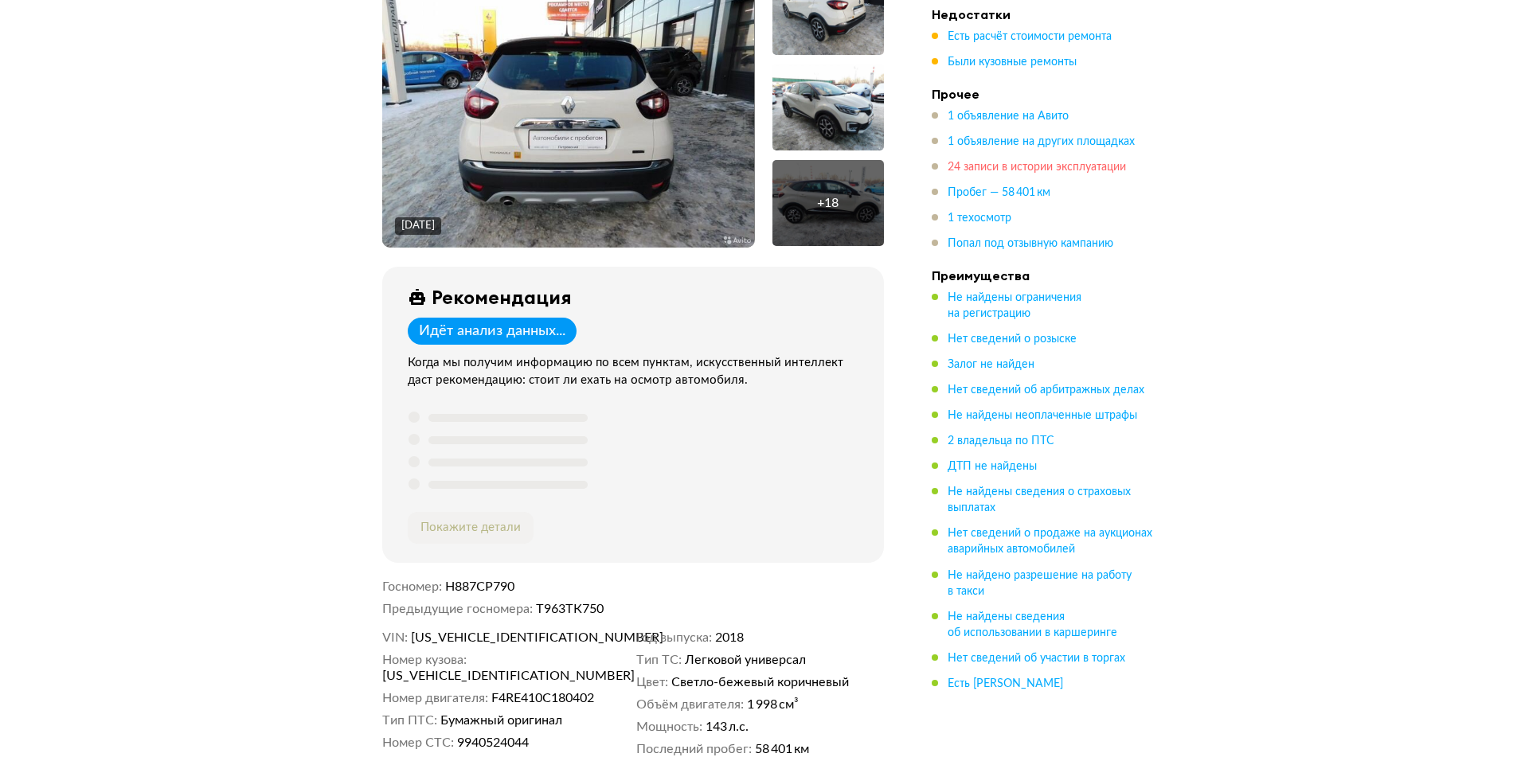
drag, startPoint x: 1001, startPoint y: 224, endPoint x: 987, endPoint y: 347, distance: 124.2
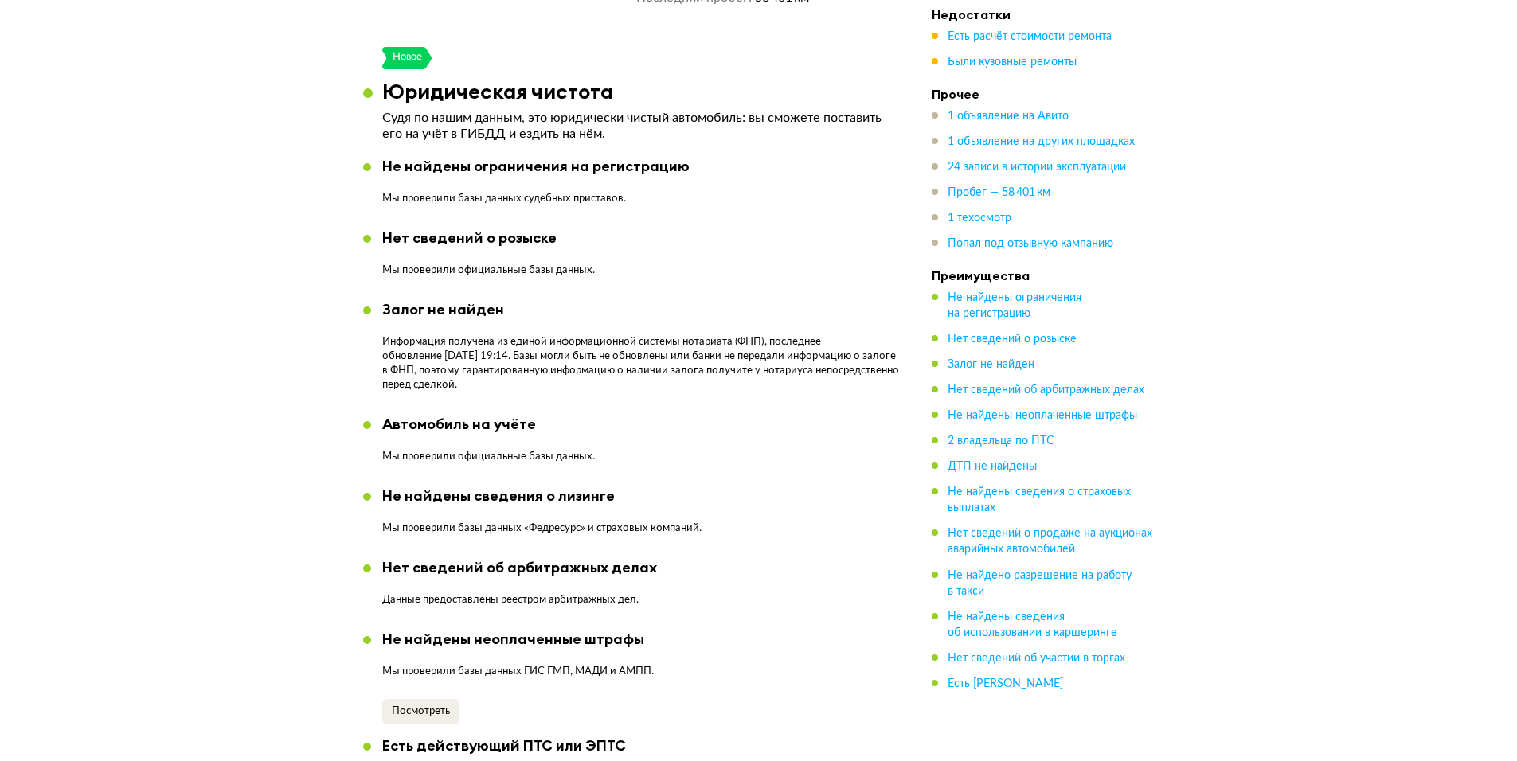
drag, startPoint x: 547, startPoint y: 248, endPoint x: 554, endPoint y: 393, distance: 145.1
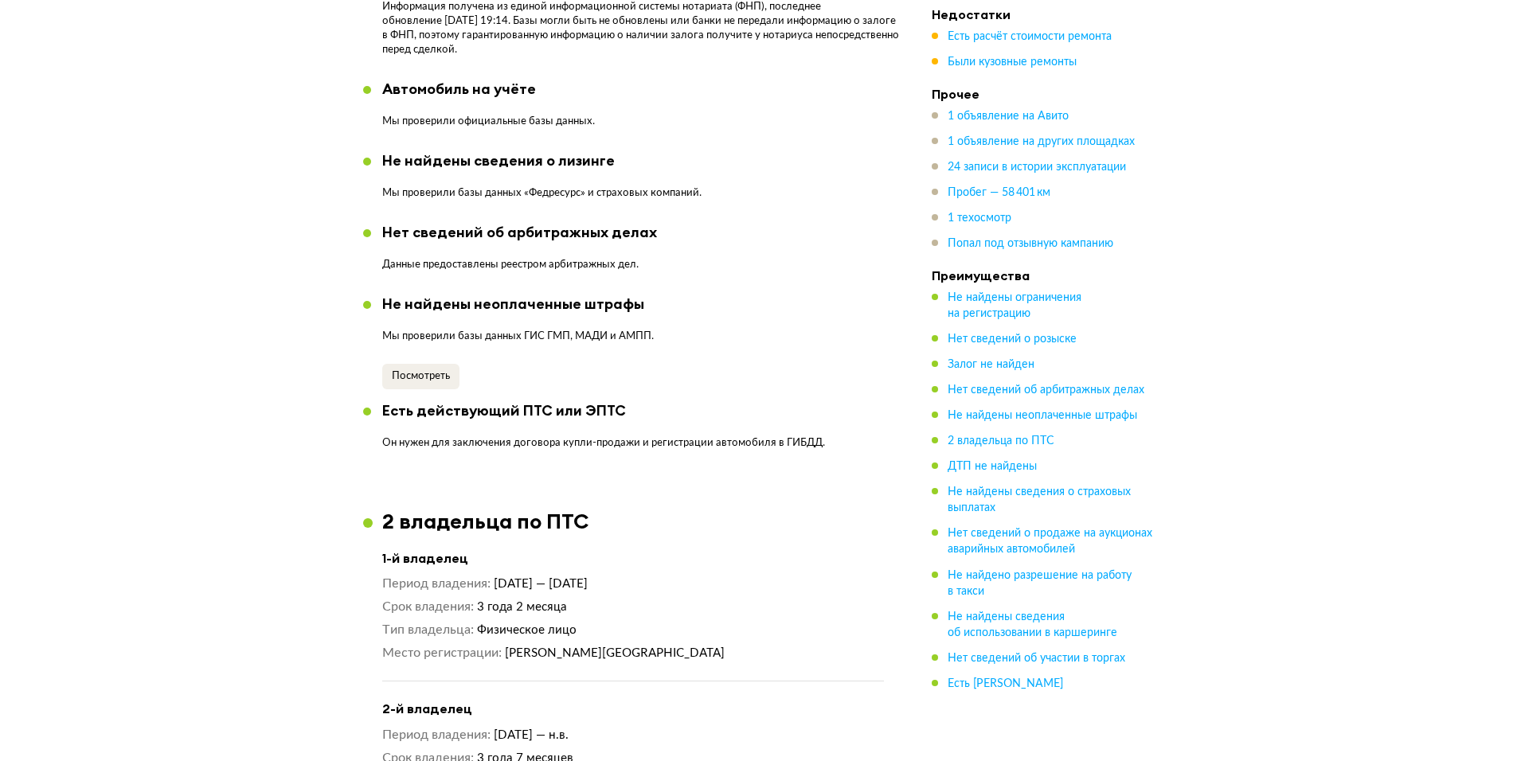
drag, startPoint x: 544, startPoint y: 257, endPoint x: 541, endPoint y: 377, distance: 120.3
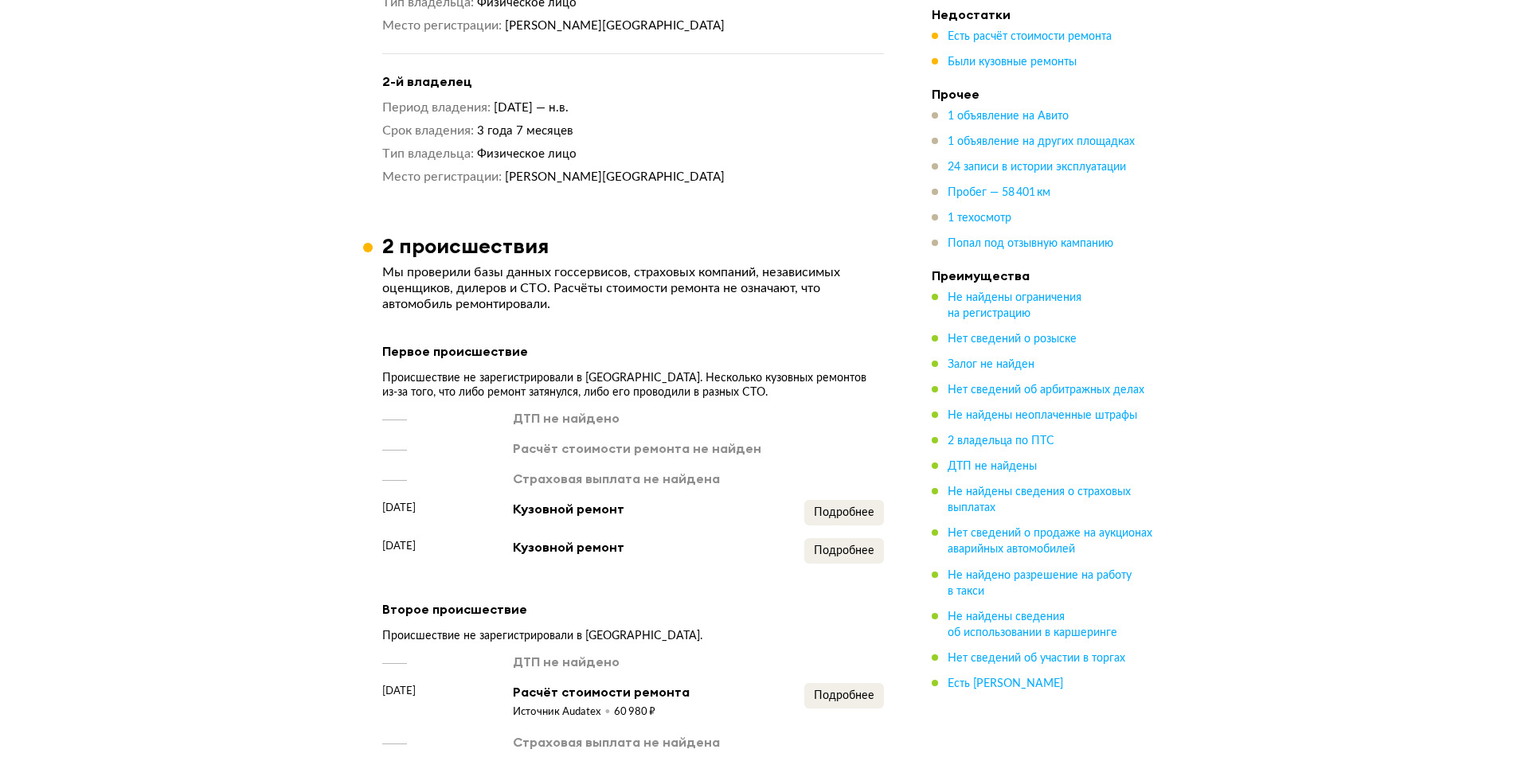
drag, startPoint x: 536, startPoint y: 358, endPoint x: 537, endPoint y: 367, distance: 9.6
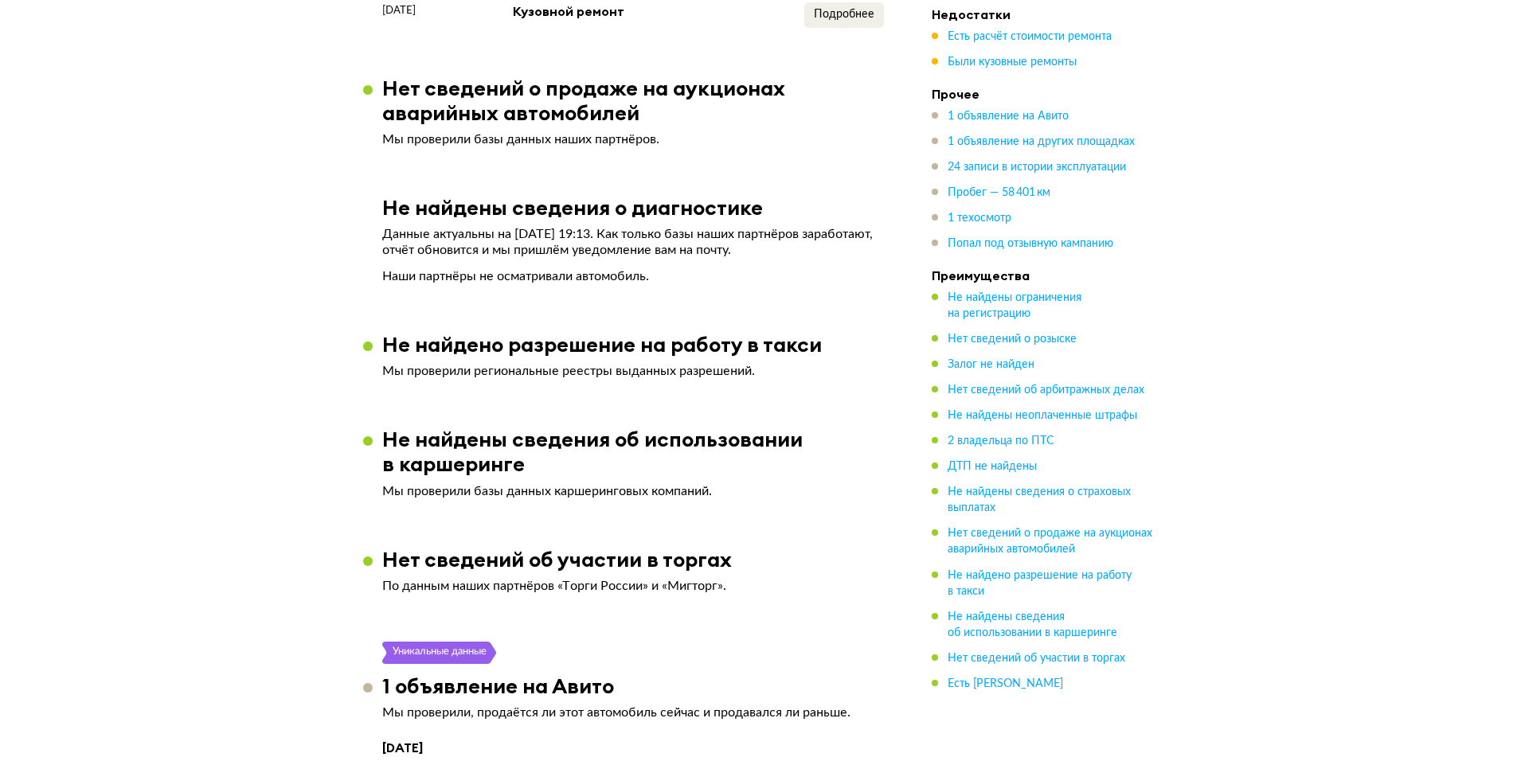
drag, startPoint x: 550, startPoint y: 208, endPoint x: 553, endPoint y: 287, distance: 79.7
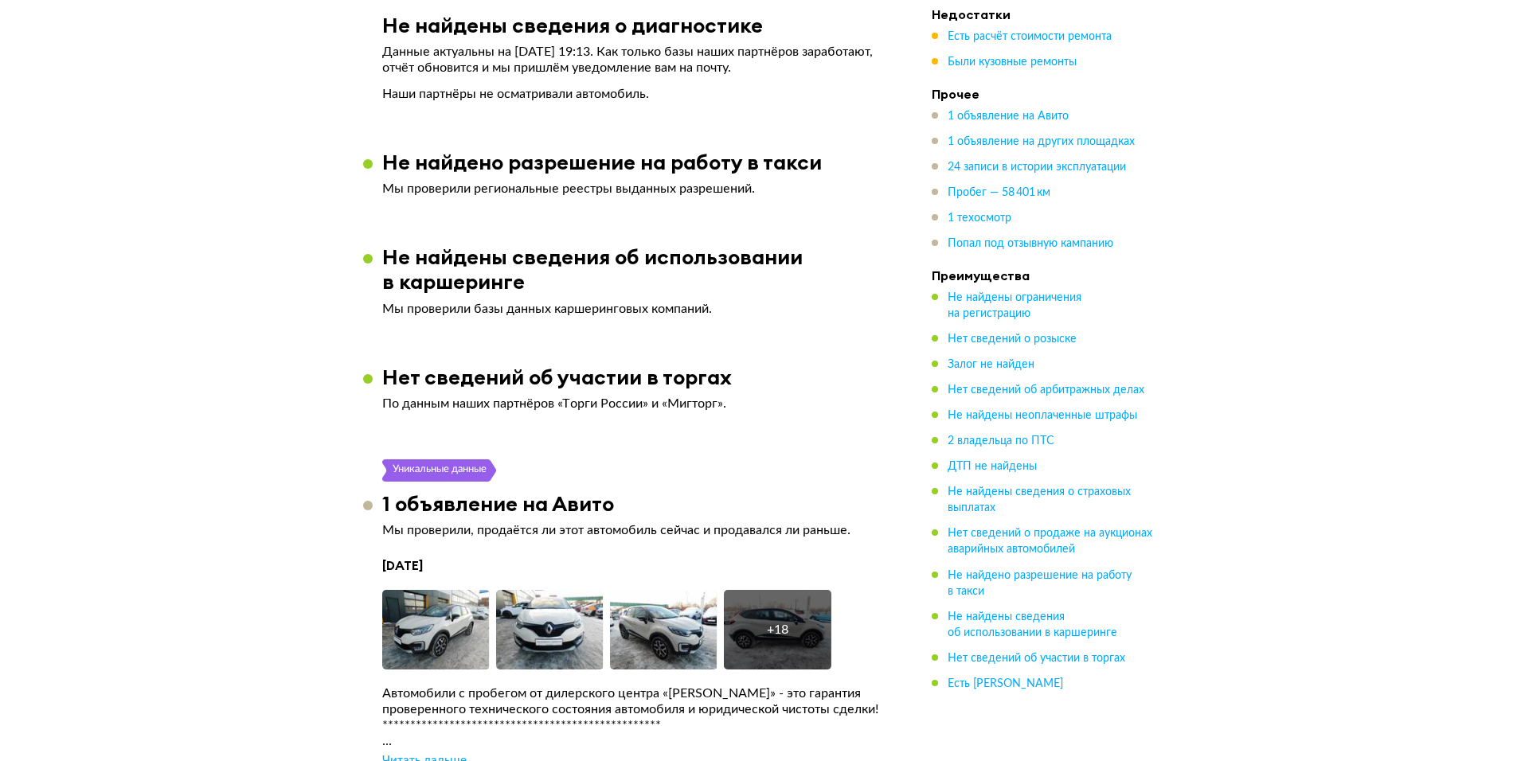
drag, startPoint x: 553, startPoint y: 191, endPoint x: 553, endPoint y: 288, distance: 97.1
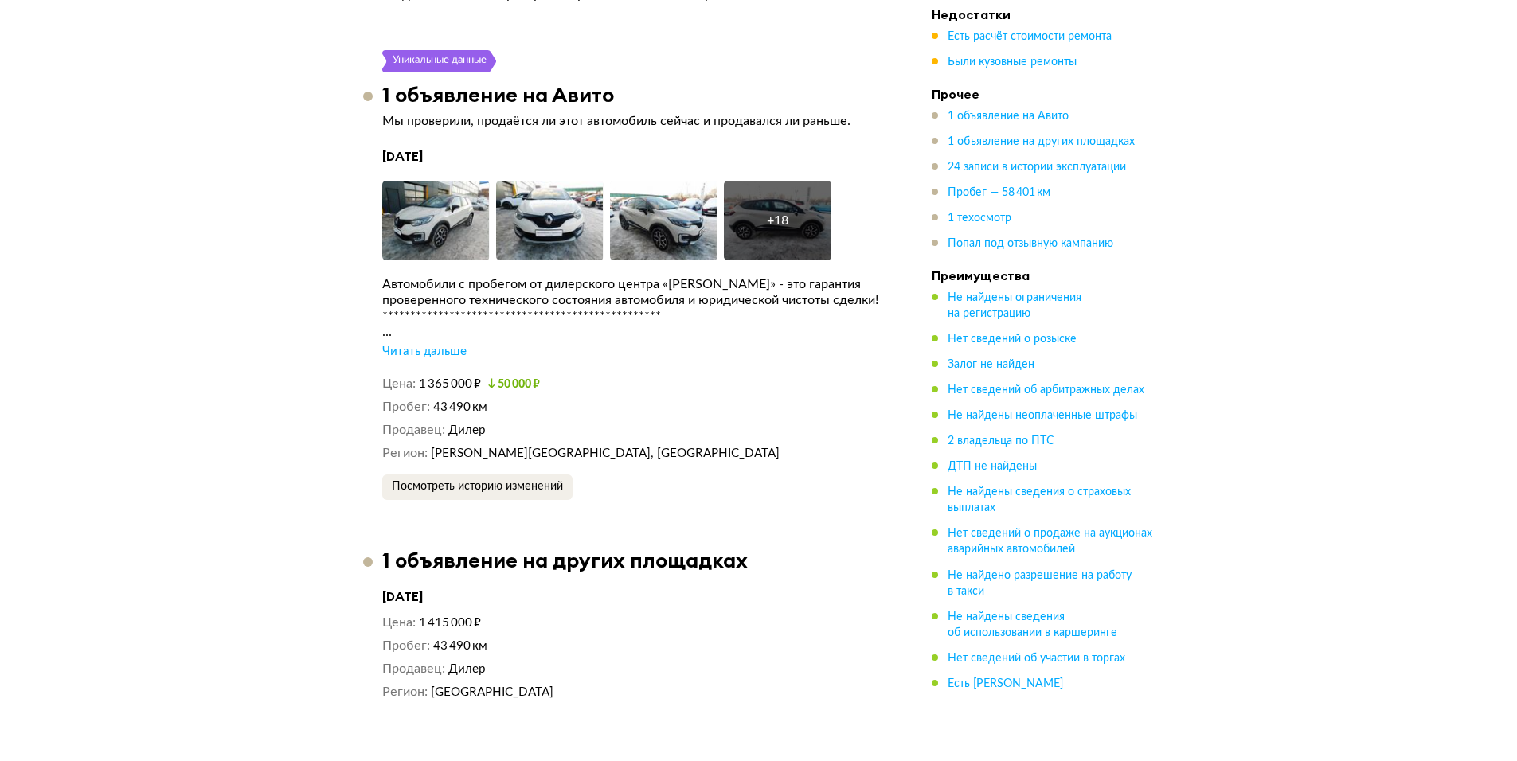
scroll to position [3499, 0]
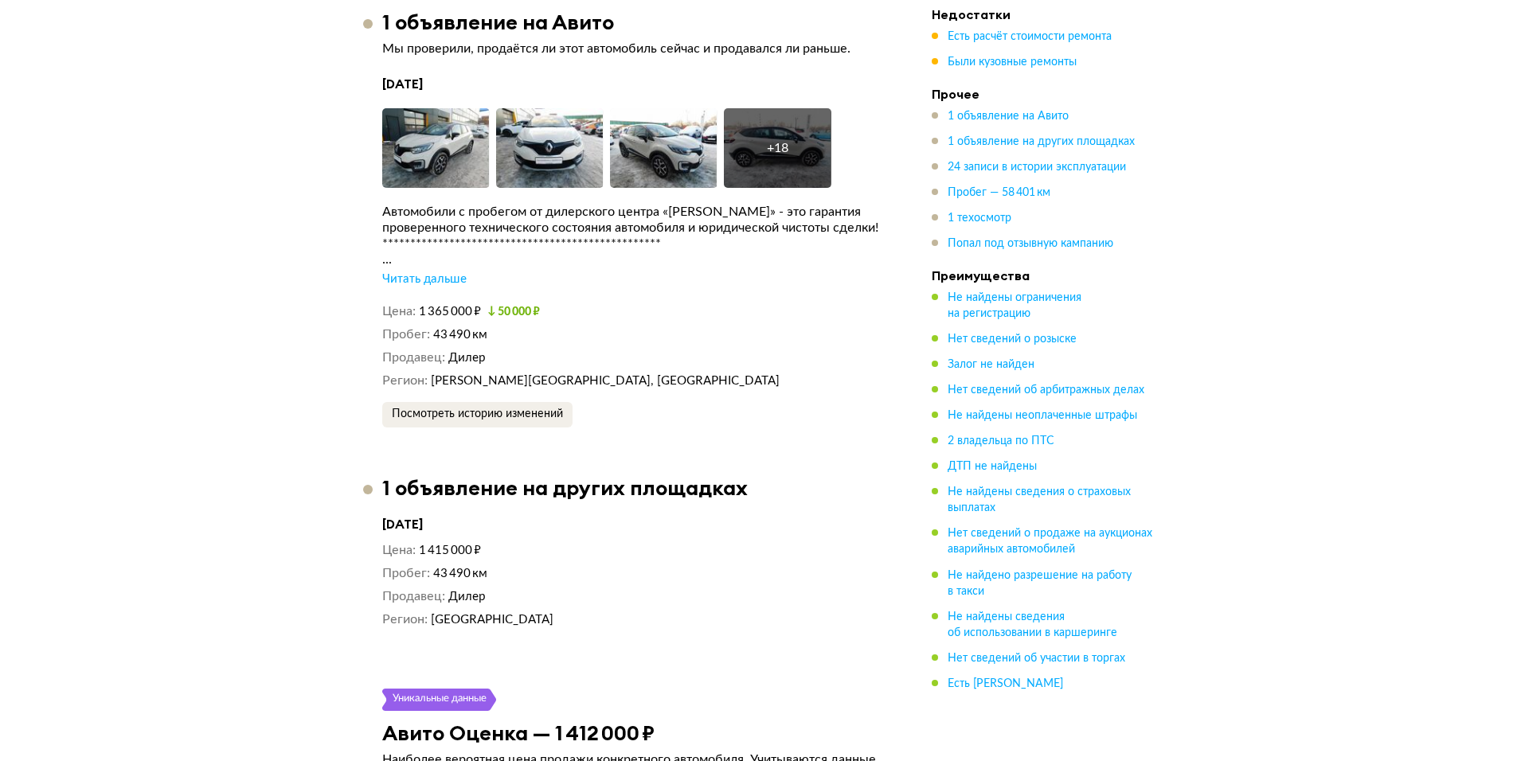
drag, startPoint x: 526, startPoint y: 230, endPoint x: 526, endPoint y: 318, distance: 87.6
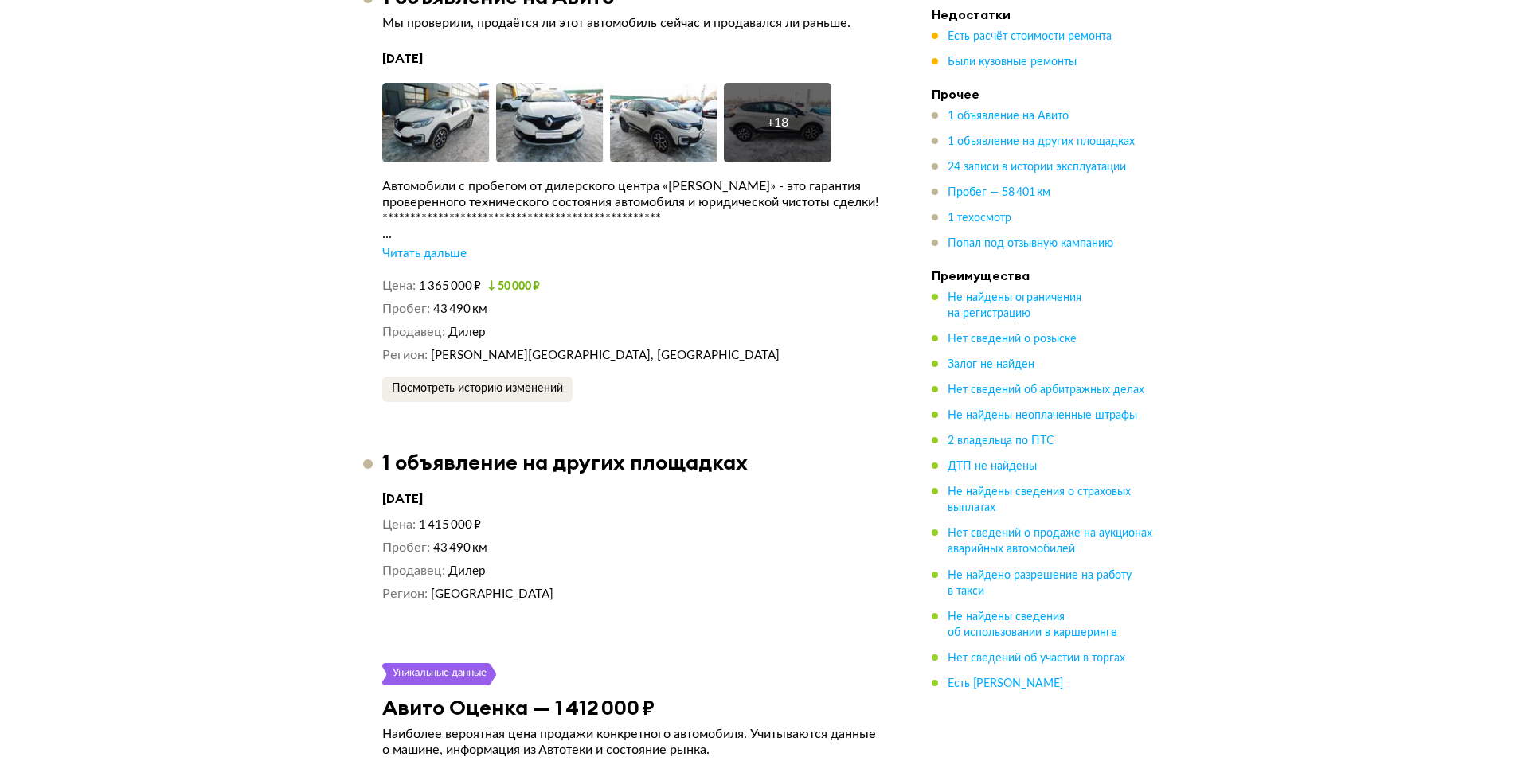
scroll to position [3658, 0]
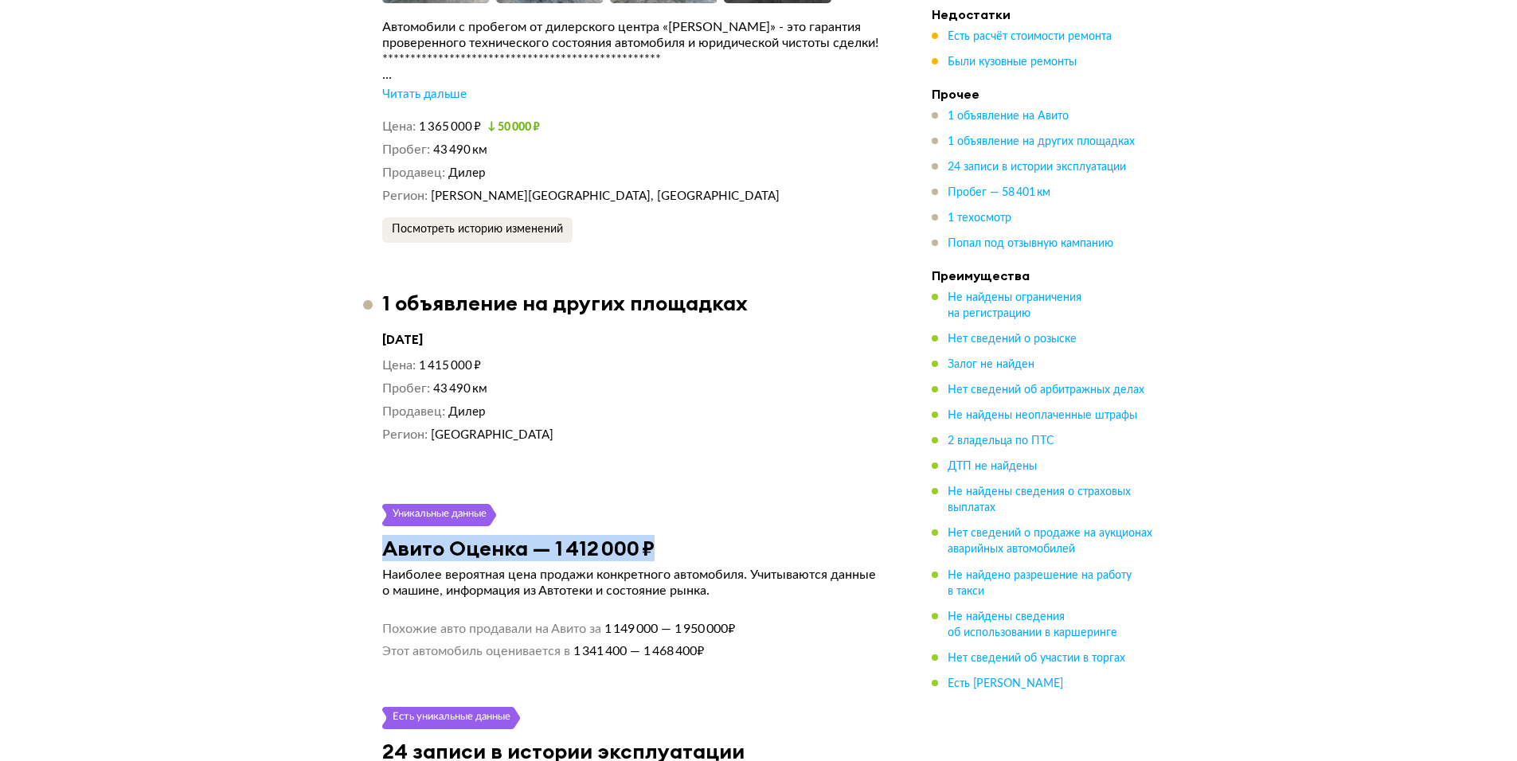
drag, startPoint x: 654, startPoint y: 551, endPoint x: 384, endPoint y: 551, distance: 269.9
click at [384, 551] on div "Авито Оценка — 1 412 000 ₽" at bounding box center [633, 548] width 540 height 25
click at [384, 551] on h3 "Авито Оценка — 1 412 000 ₽" at bounding box center [518, 548] width 272 height 25
drag, startPoint x: 606, startPoint y: 655, endPoint x: 733, endPoint y: 655, distance: 127.4
click at [733, 655] on li "Этот автомобиль оценивается в 1 341 400 — 1 468 400 ₽" at bounding box center [633, 648] width 502 height 22
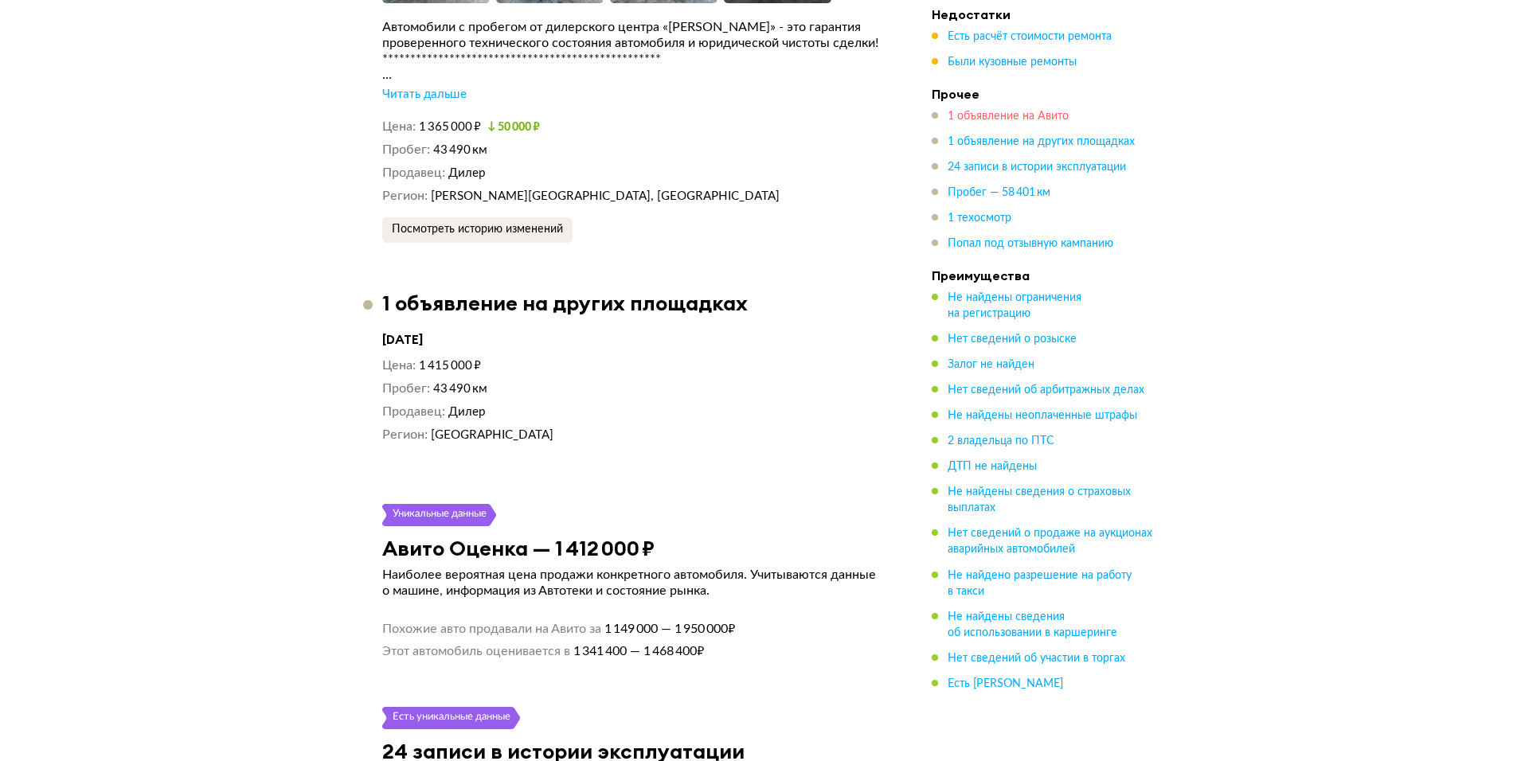
click at [996, 111] on span "1 объявление на Авито" at bounding box center [1008, 116] width 121 height 11
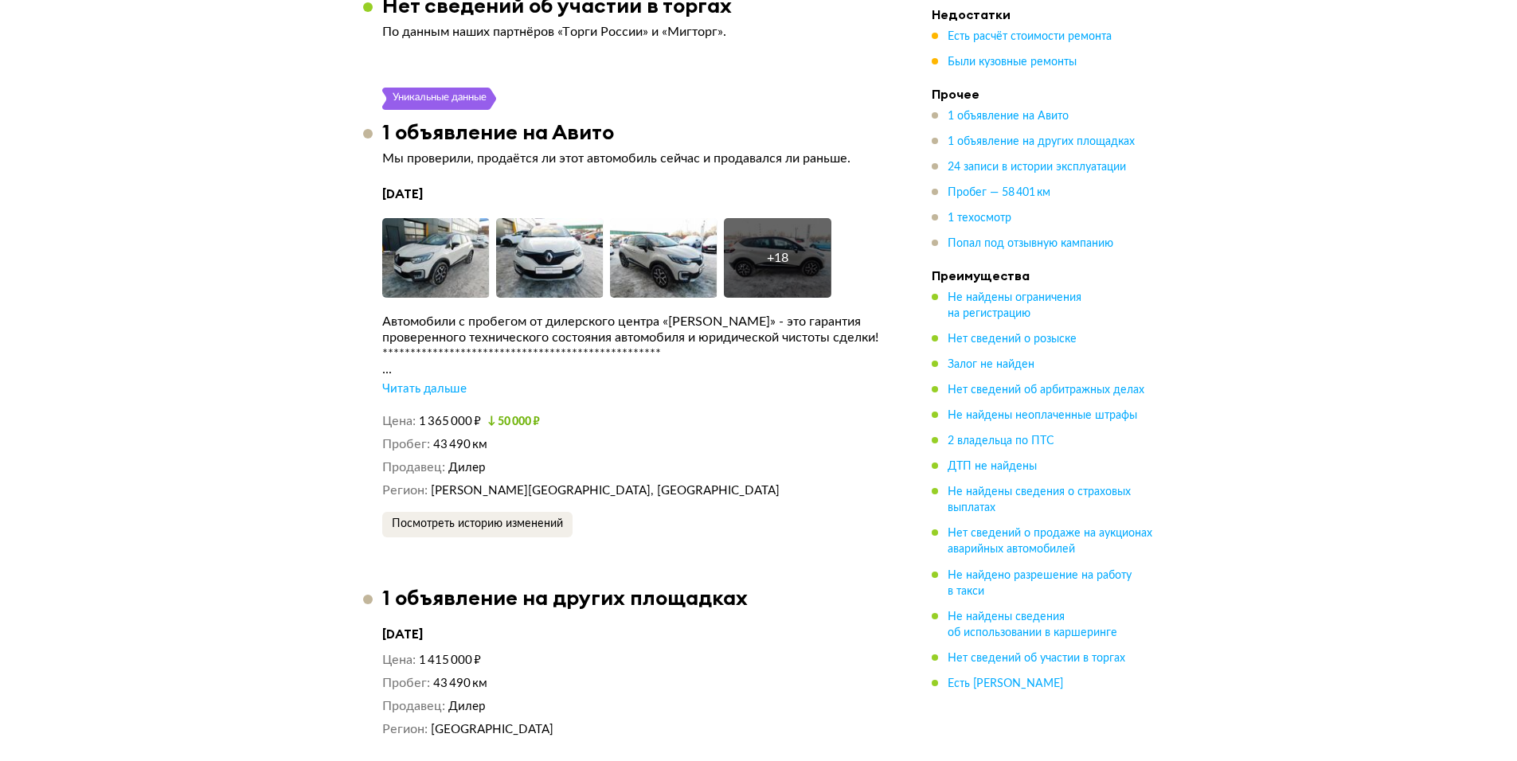
scroll to position [3360, 0]
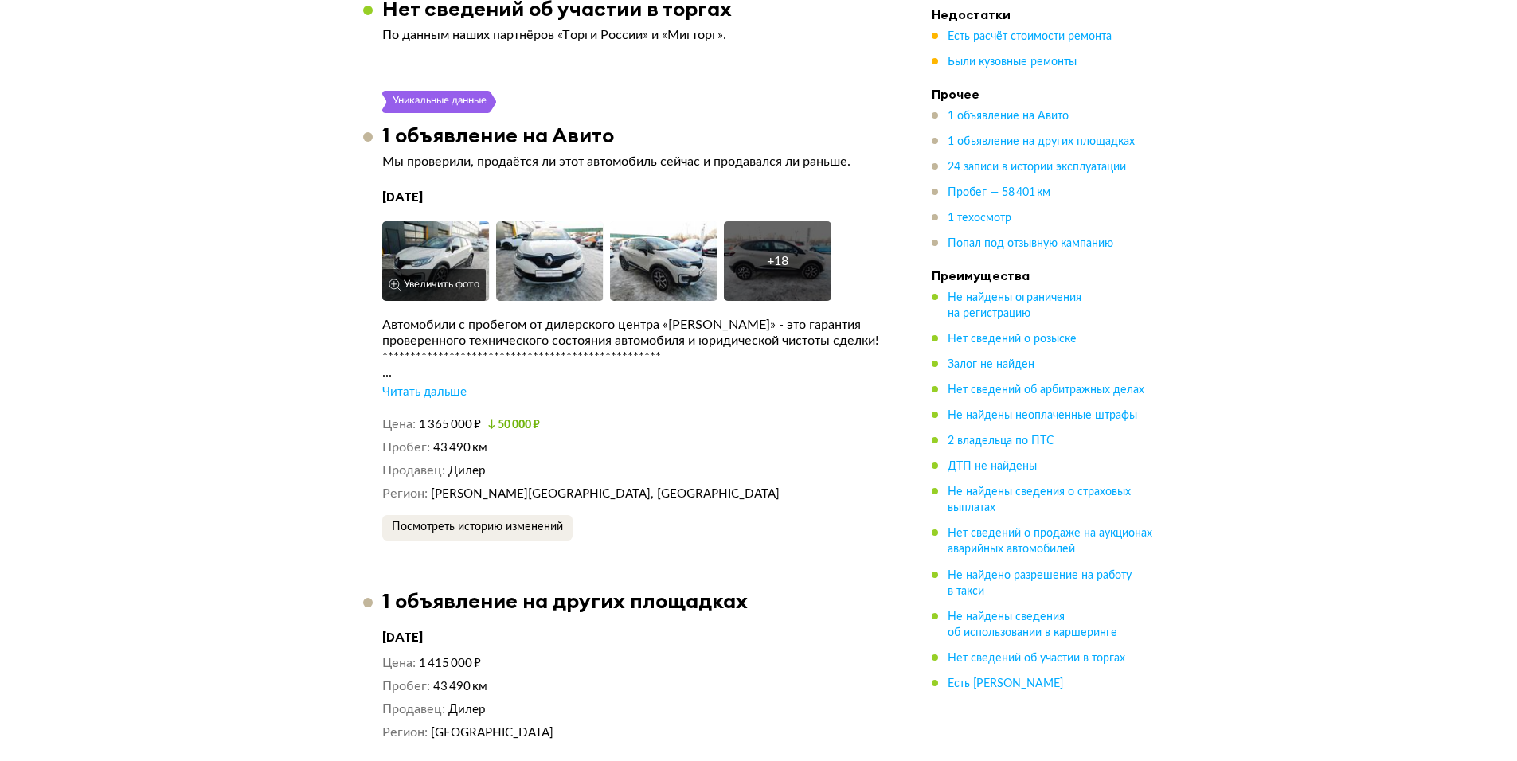
click at [401, 233] on img at bounding box center [436, 261] width 108 height 80
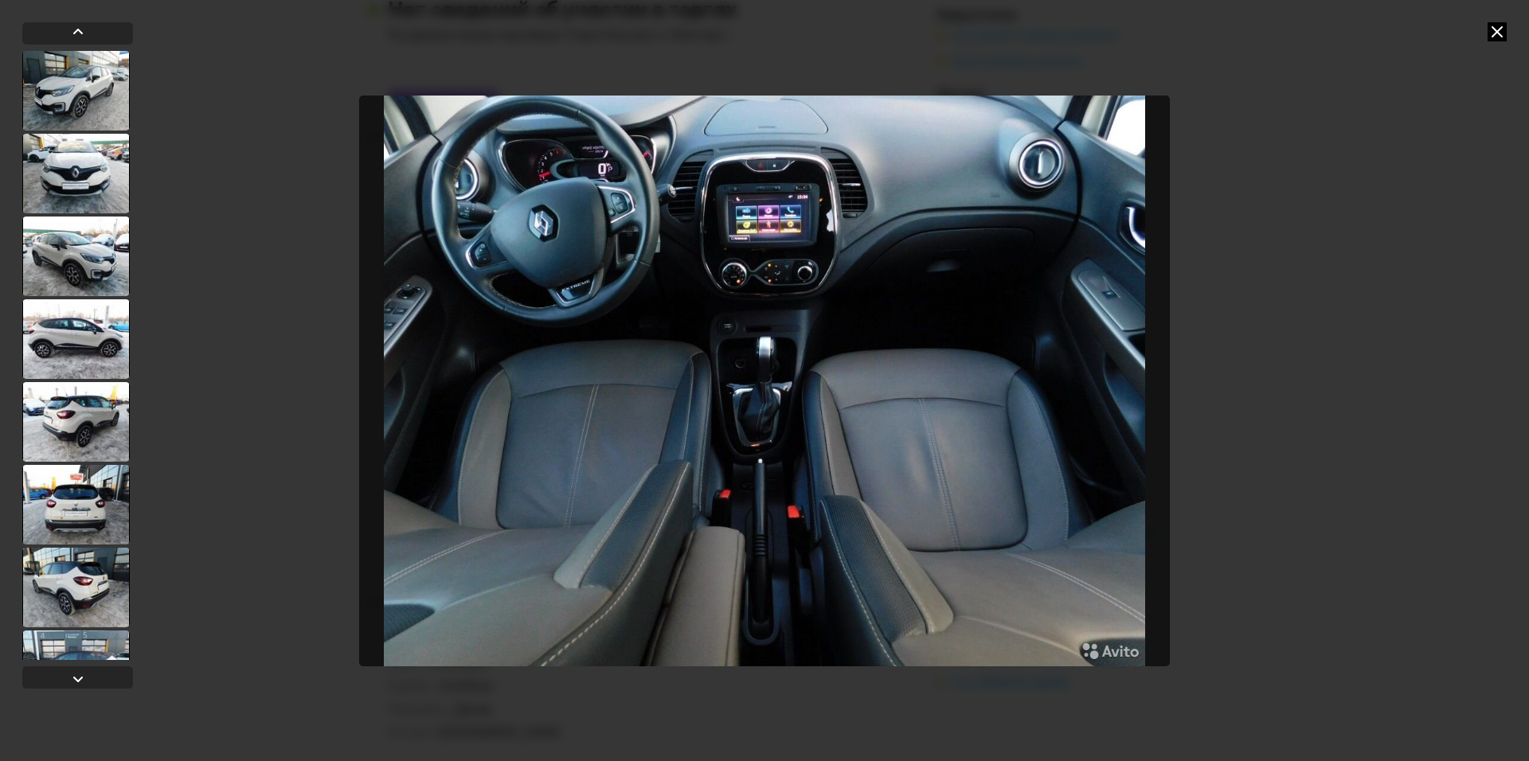
click at [1504, 29] on icon at bounding box center [1496, 31] width 19 height 19
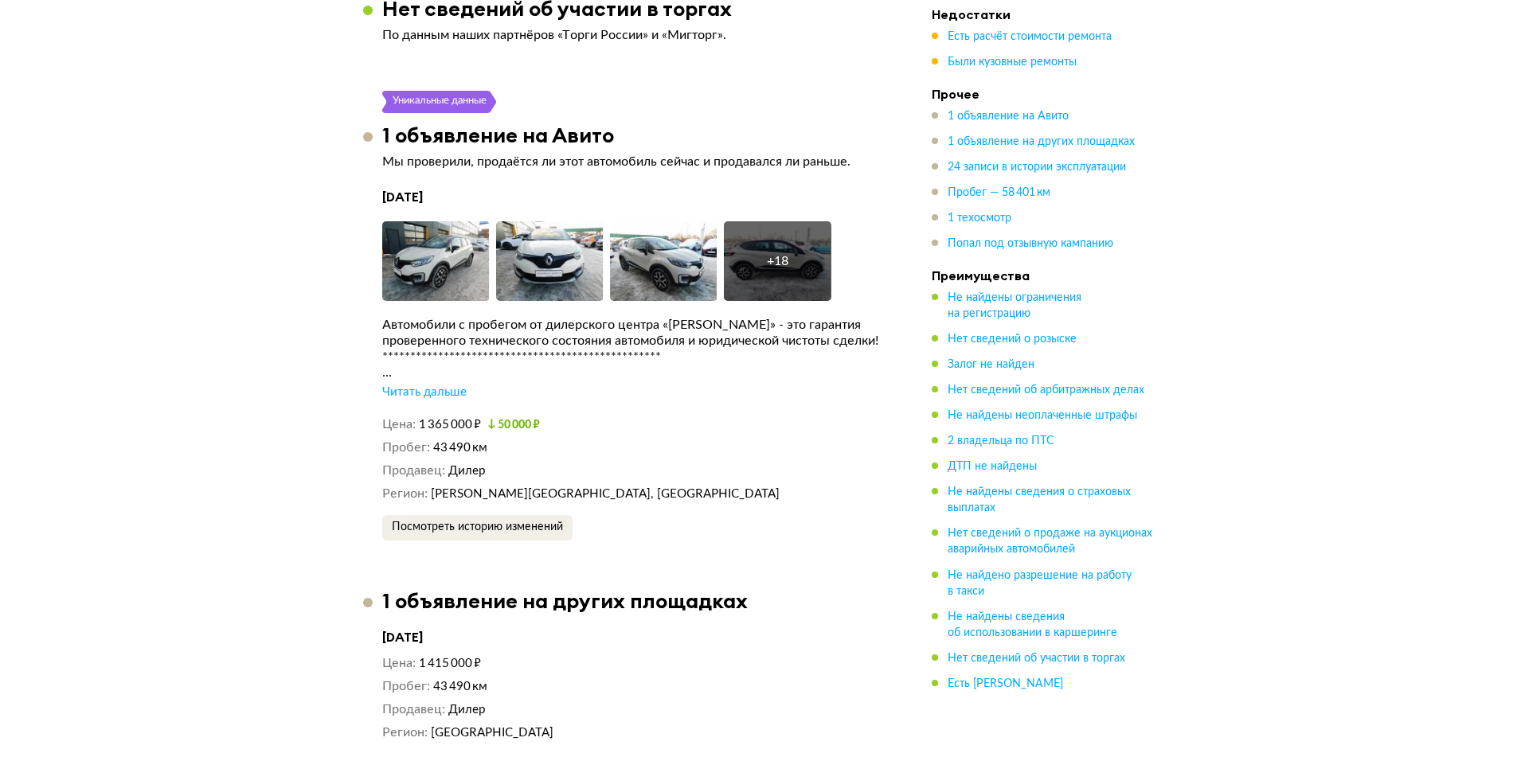
scroll to position [3599, 0]
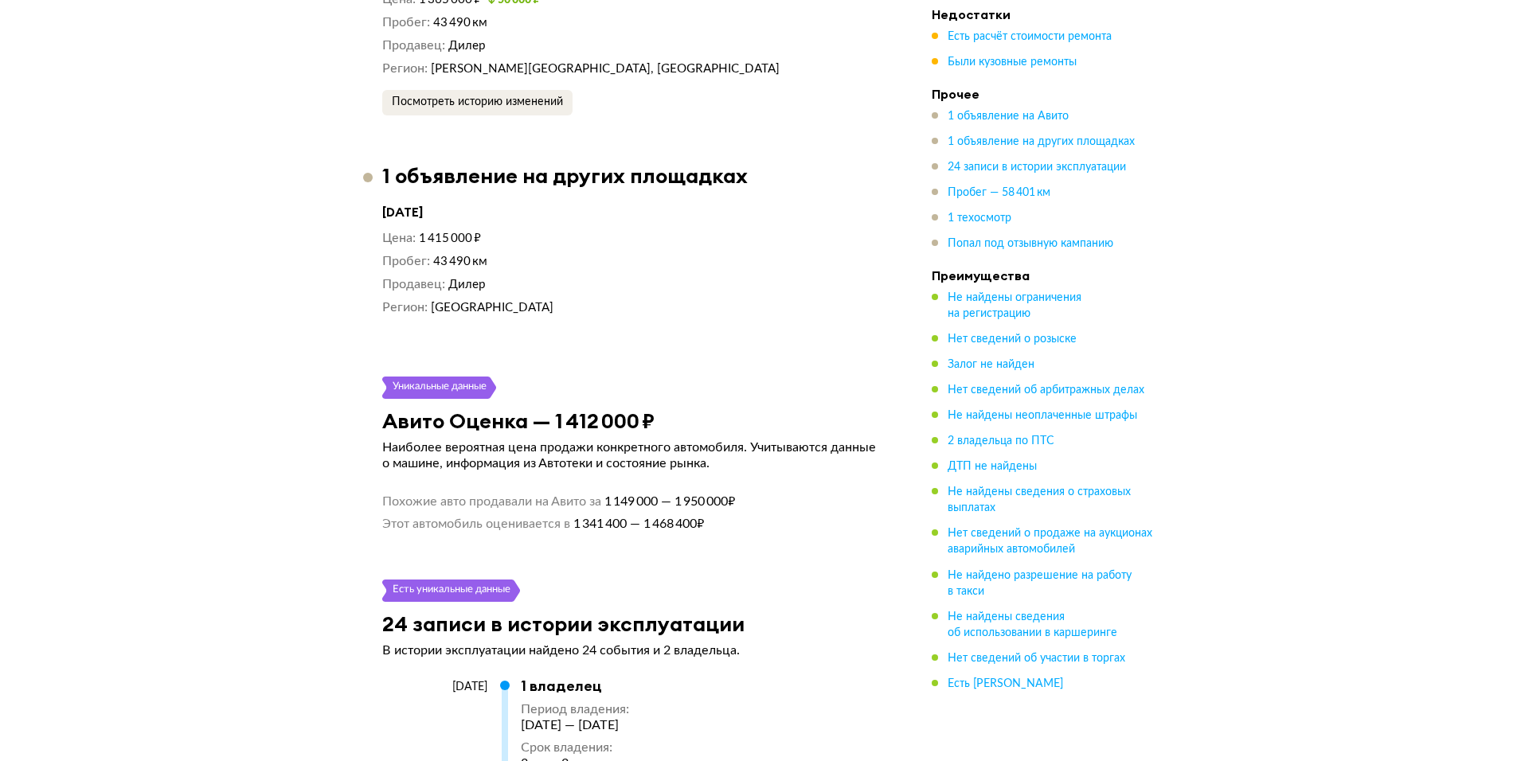
drag, startPoint x: 811, startPoint y: 649, endPoint x: 822, endPoint y: 677, distance: 29.7
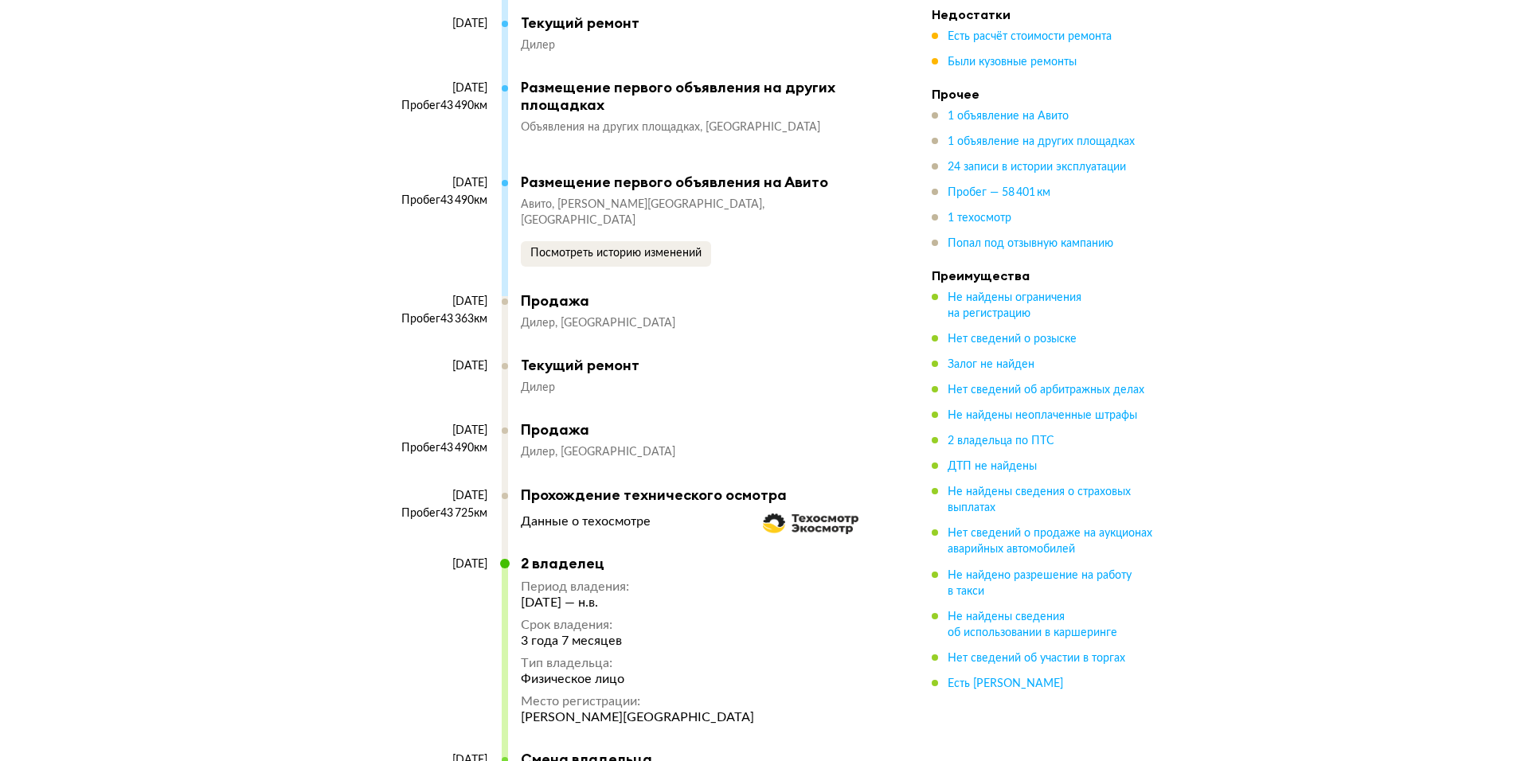
scroll to position [6255, 0]
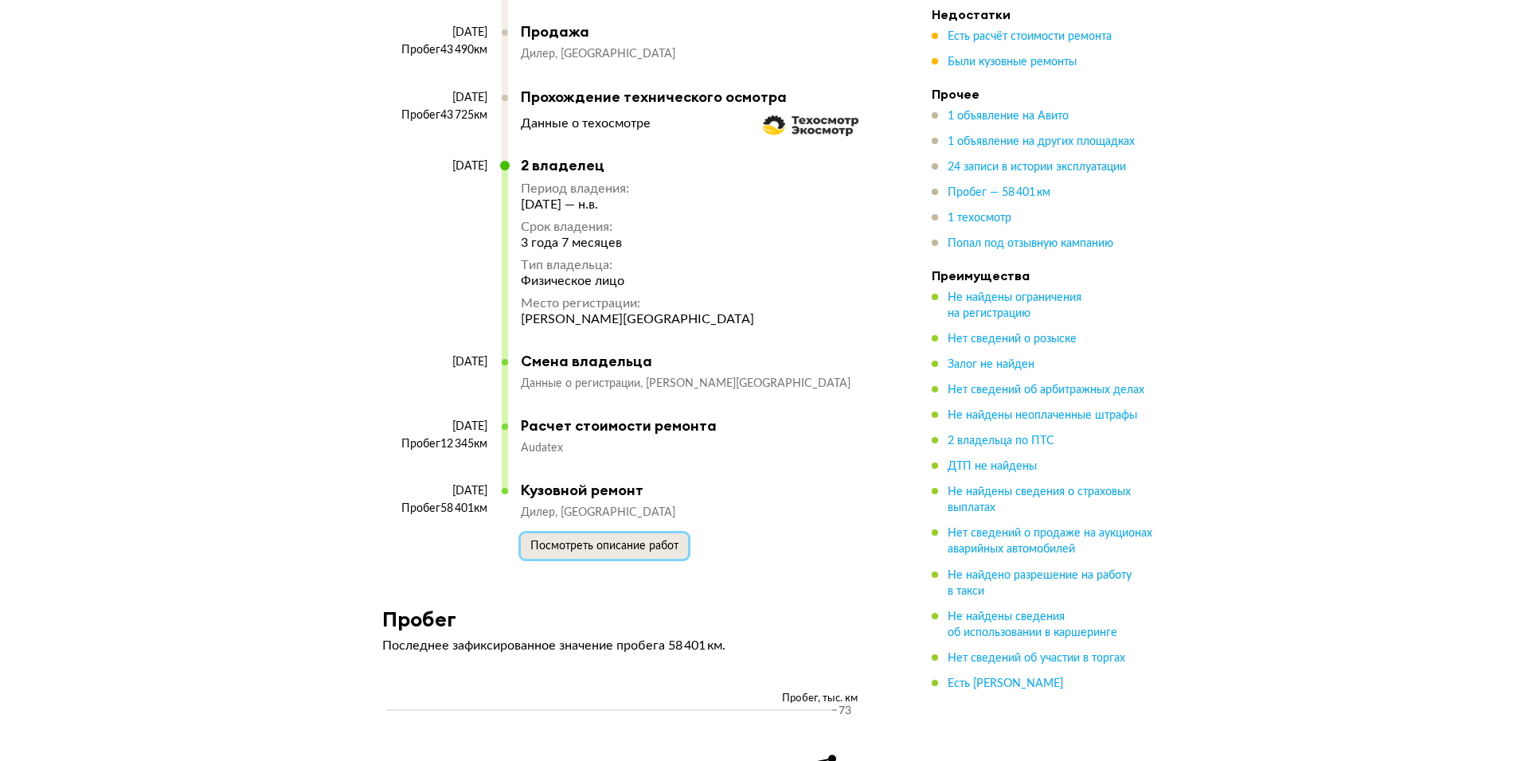
click at [587, 543] on span "Посмотреть описание работ" at bounding box center [604, 546] width 148 height 11
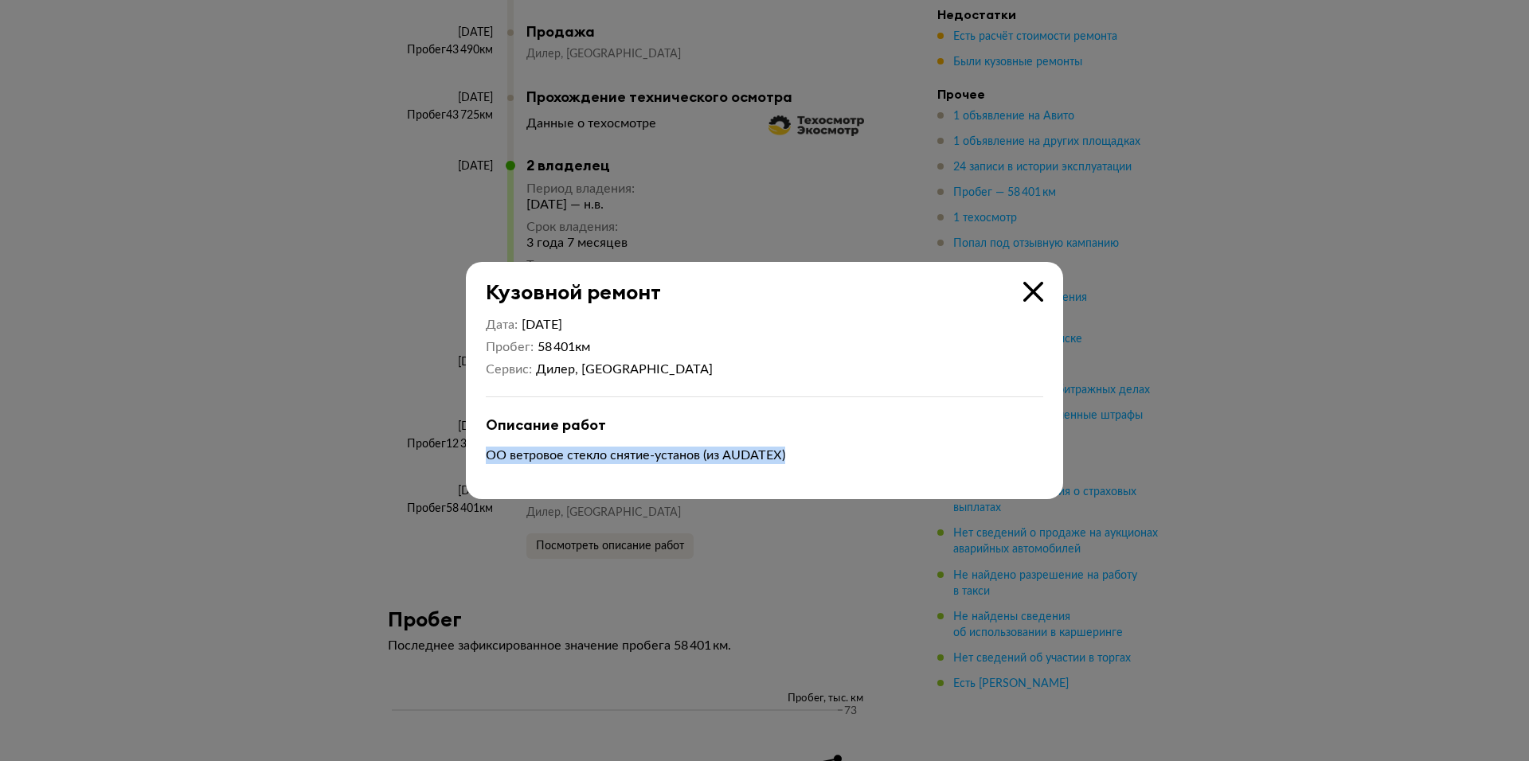
drag, startPoint x: 490, startPoint y: 456, endPoint x: 819, endPoint y: 461, distance: 328.9
click at [812, 461] on p "OO ветровое стекло снятие-установ (из AUDATEX)" at bounding box center [764, 456] width 557 height 18
click at [858, 460] on p "OO ветровое стекло снятие-установ (из AUDATEX)" at bounding box center [764, 456] width 557 height 18
click at [405, 540] on div at bounding box center [764, 380] width 1529 height 761
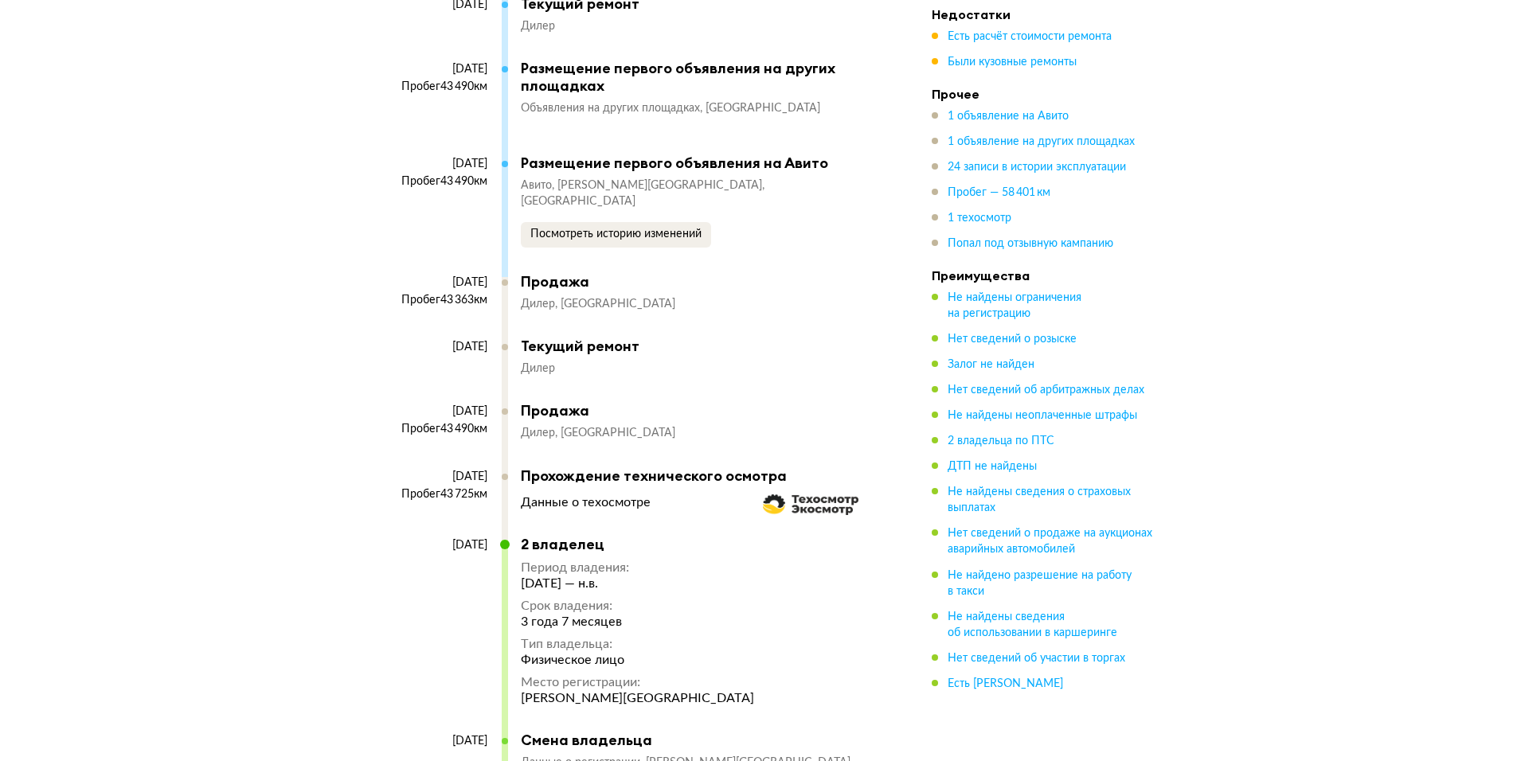
scroll to position [5705, 0]
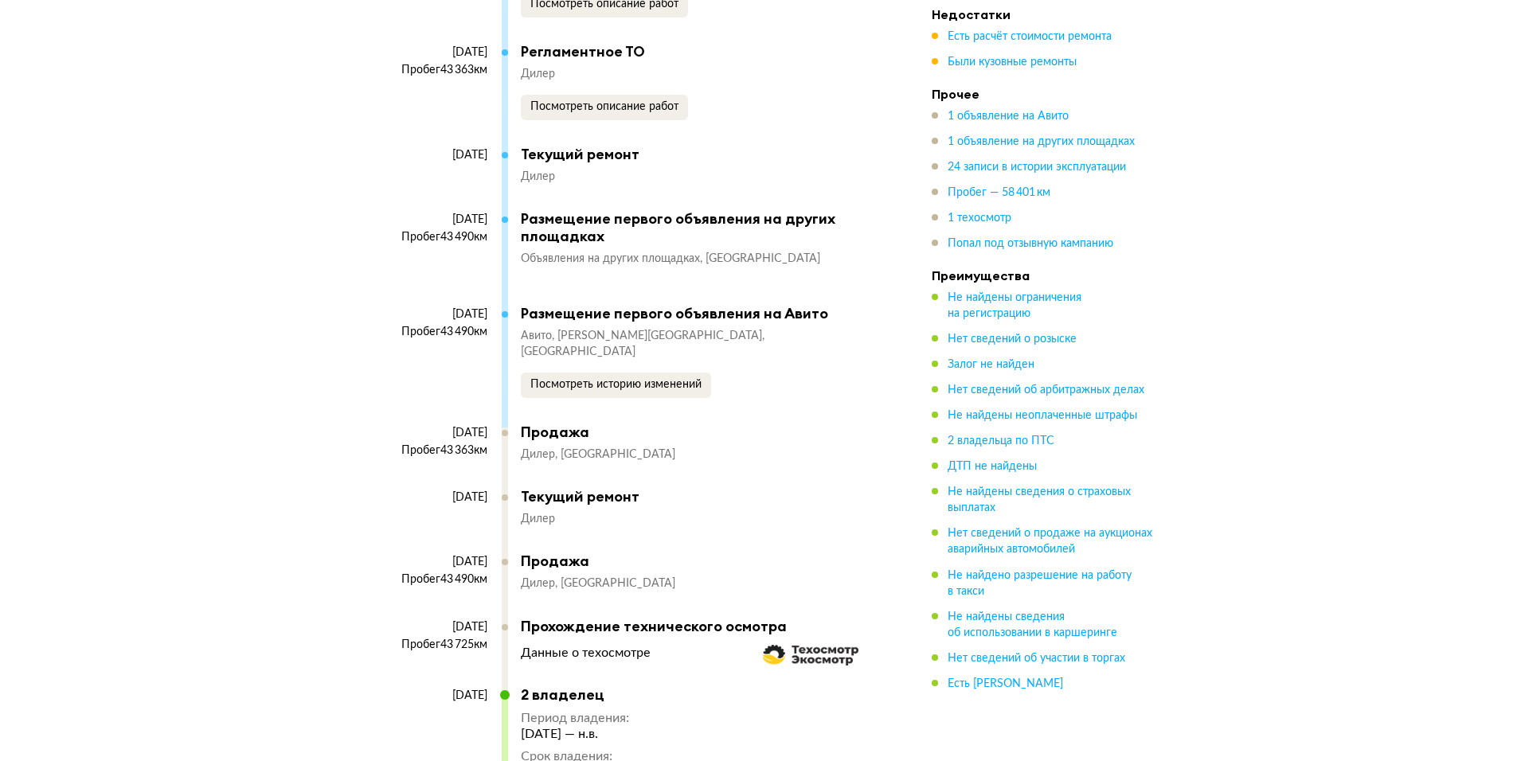
drag, startPoint x: 807, startPoint y: 543, endPoint x: 811, endPoint y: 444, distance: 98.8
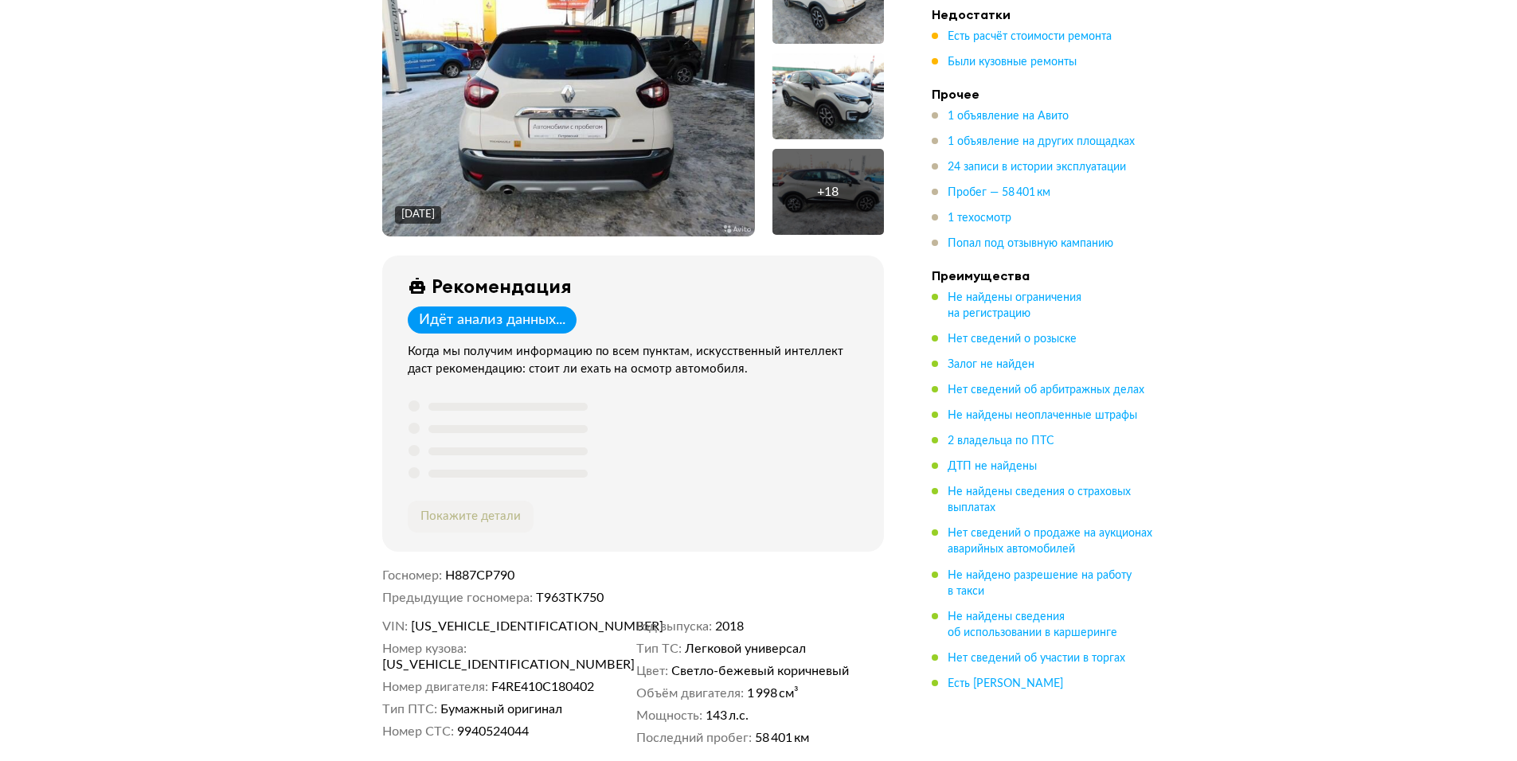
scroll to position [0, 0]
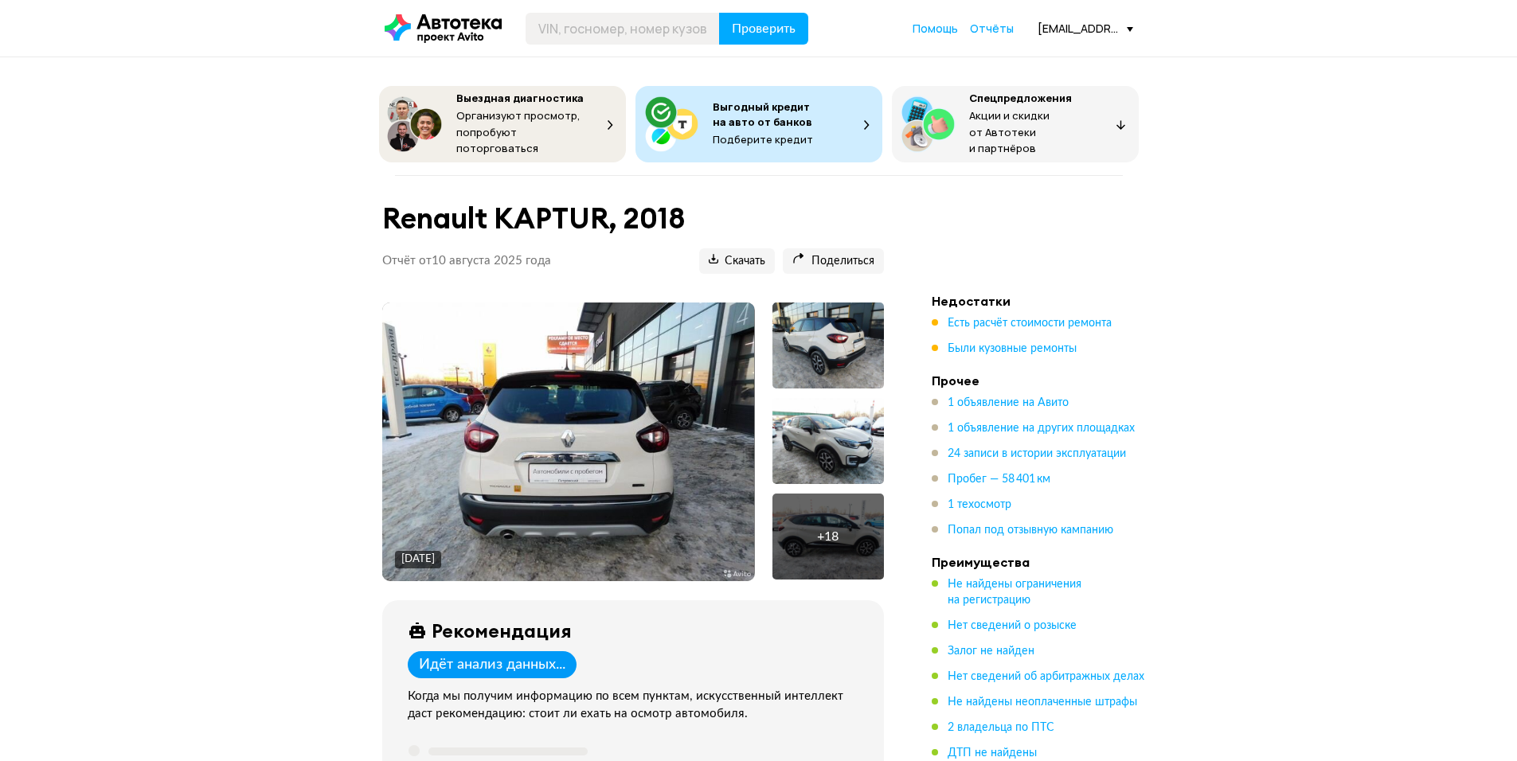
drag, startPoint x: 829, startPoint y: 358, endPoint x: 824, endPoint y: 271, distance: 86.9
click at [991, 29] on span "Отчёты" at bounding box center [992, 28] width 44 height 15
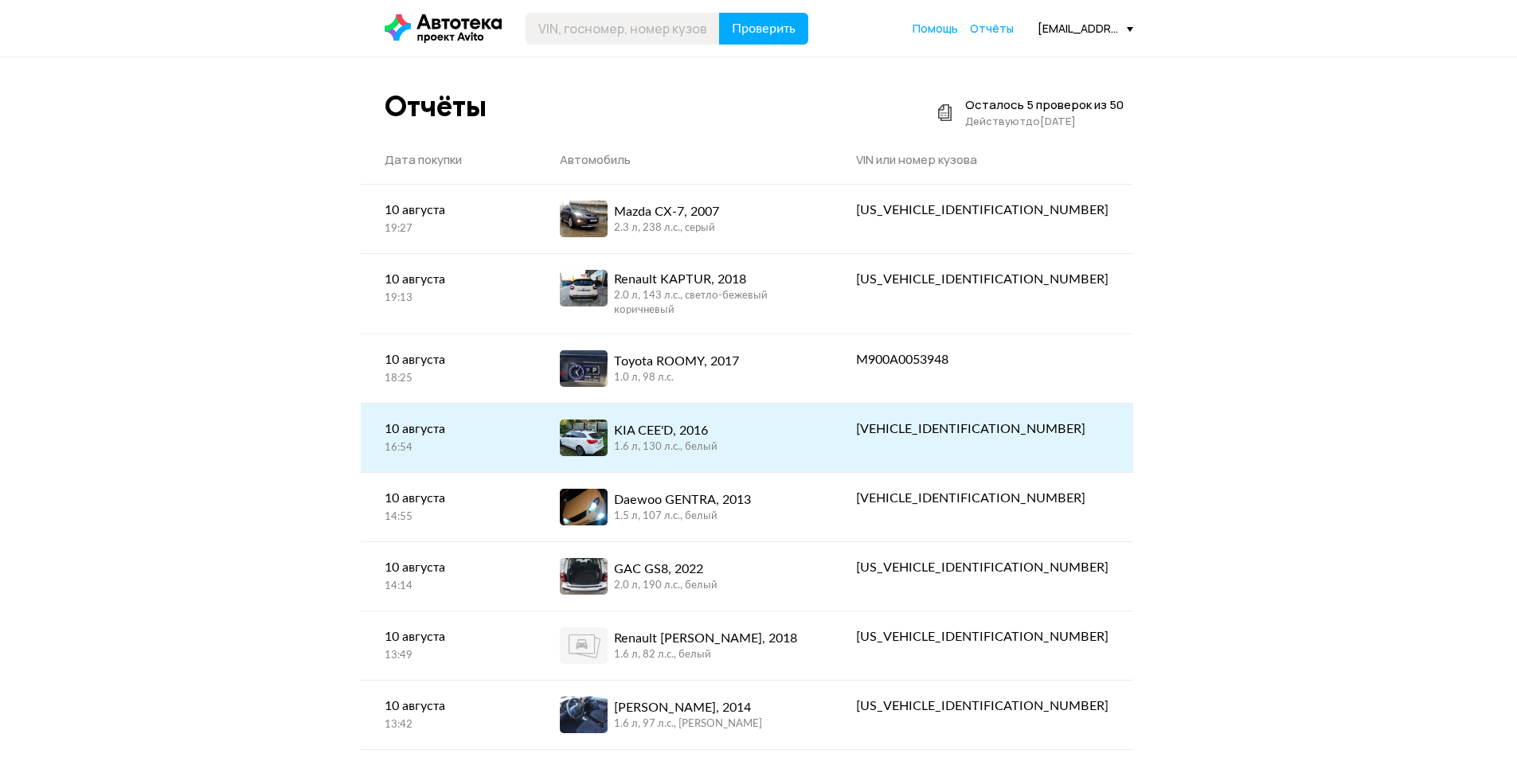
click at [780, 424] on div "KIA CEE'D, 2016 1.6 л, 130 л.c., белый" at bounding box center [684, 438] width 249 height 37
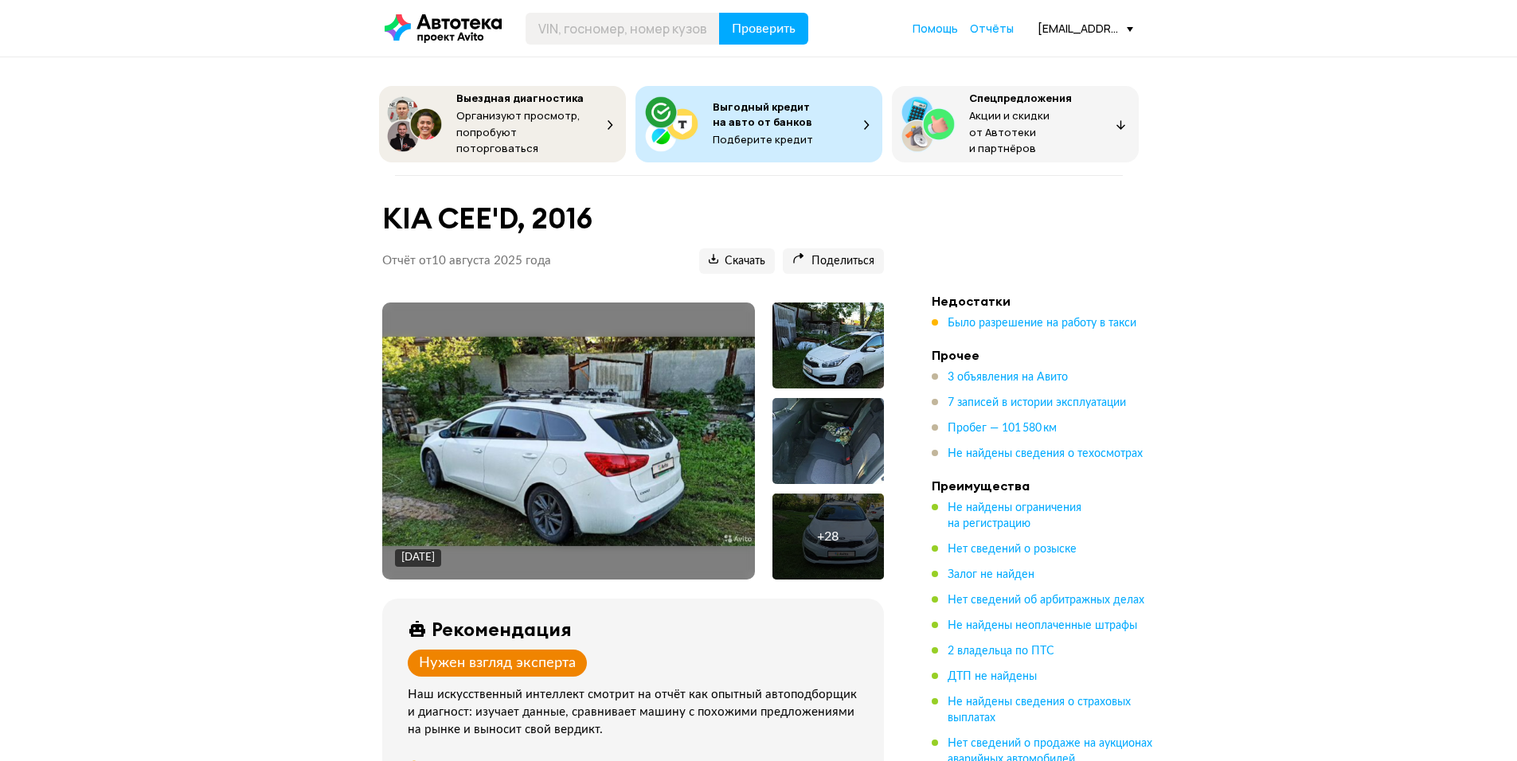
click at [1022, 325] on span "Было разрешение на работу в такси" at bounding box center [1042, 323] width 189 height 16
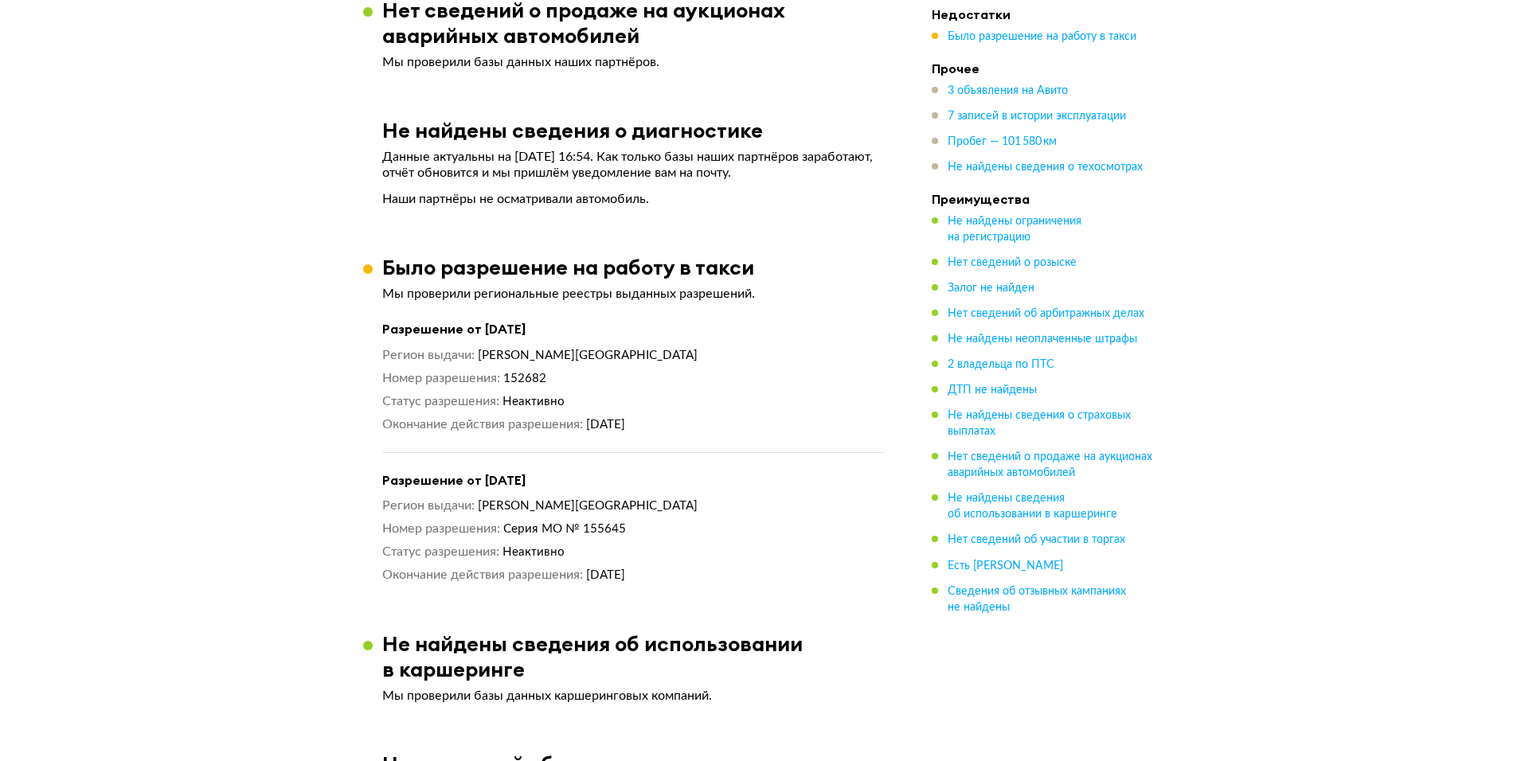
scroll to position [2686, 0]
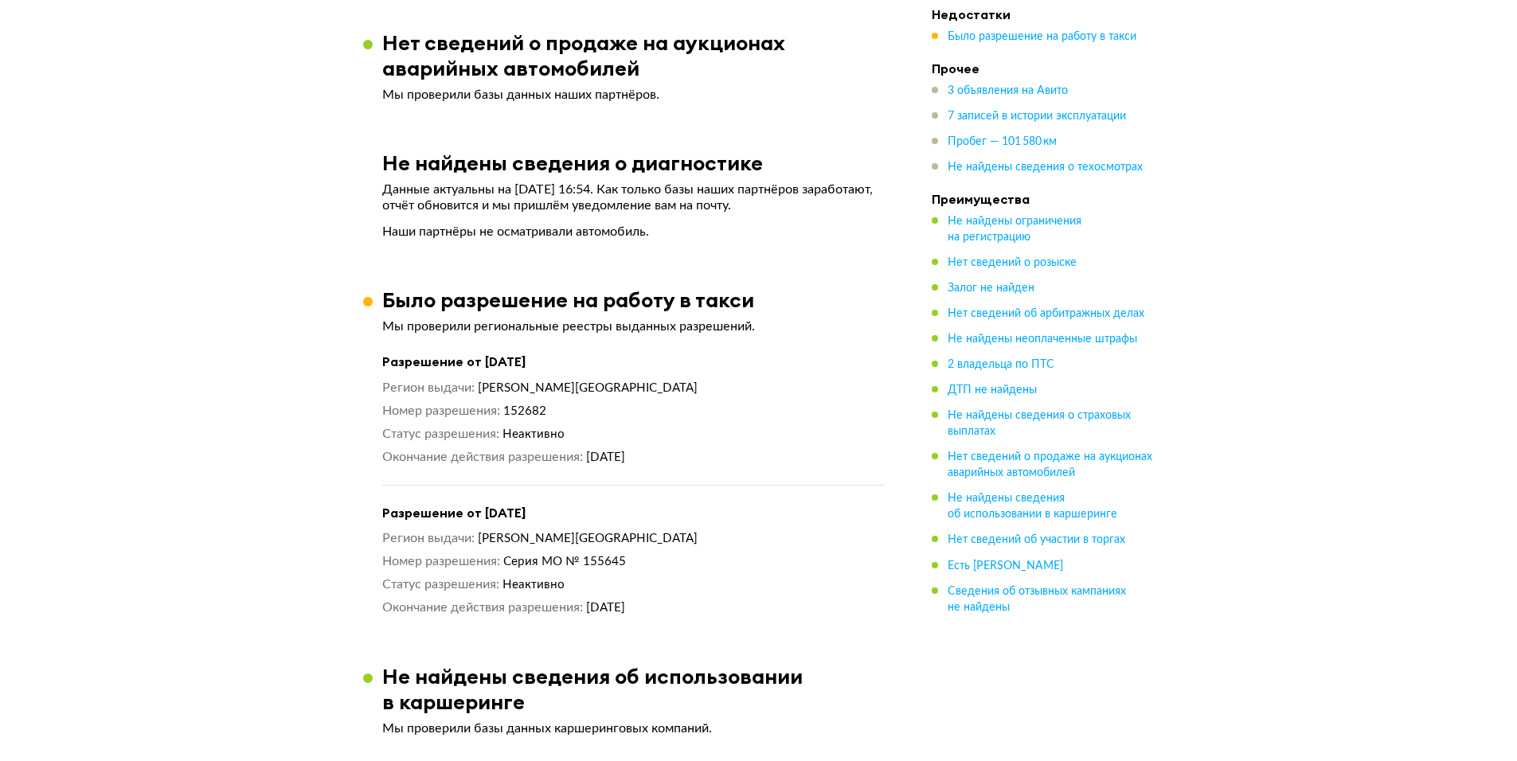
drag, startPoint x: 893, startPoint y: 566, endPoint x: 895, endPoint y: 550, distance: 16.1
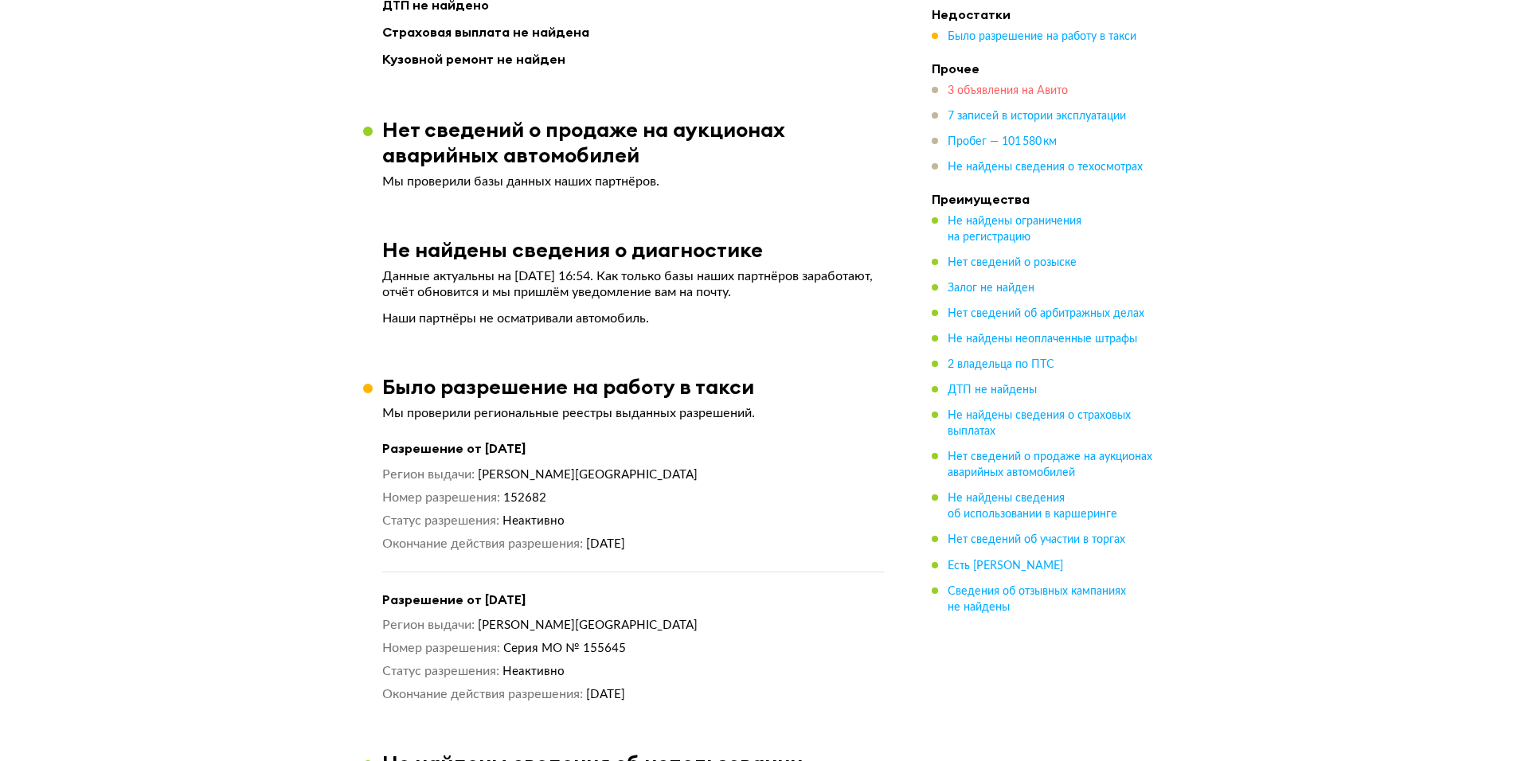
click at [1019, 92] on span "3 объявления на Авито" at bounding box center [1008, 90] width 120 height 11
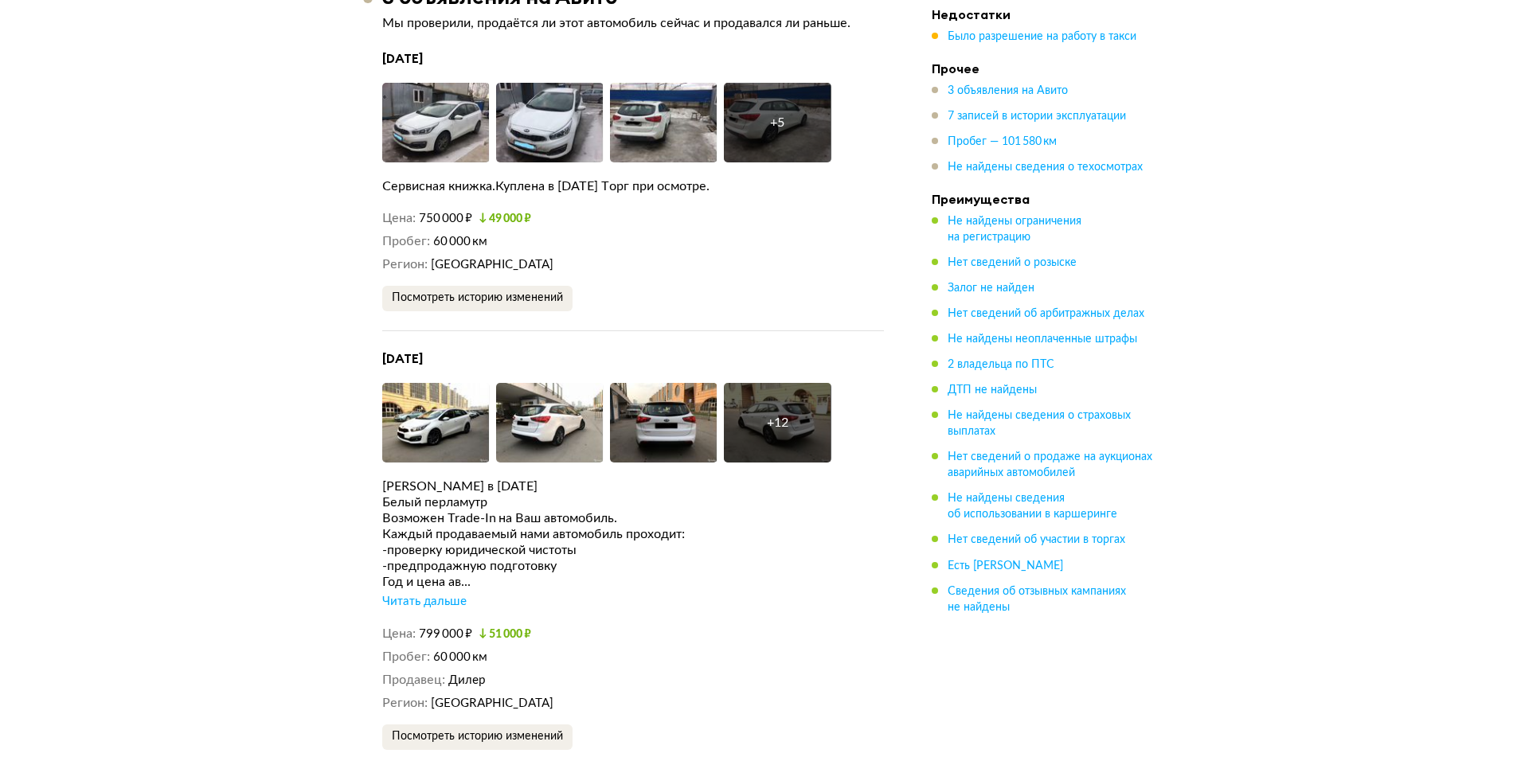
scroll to position [3590, 0]
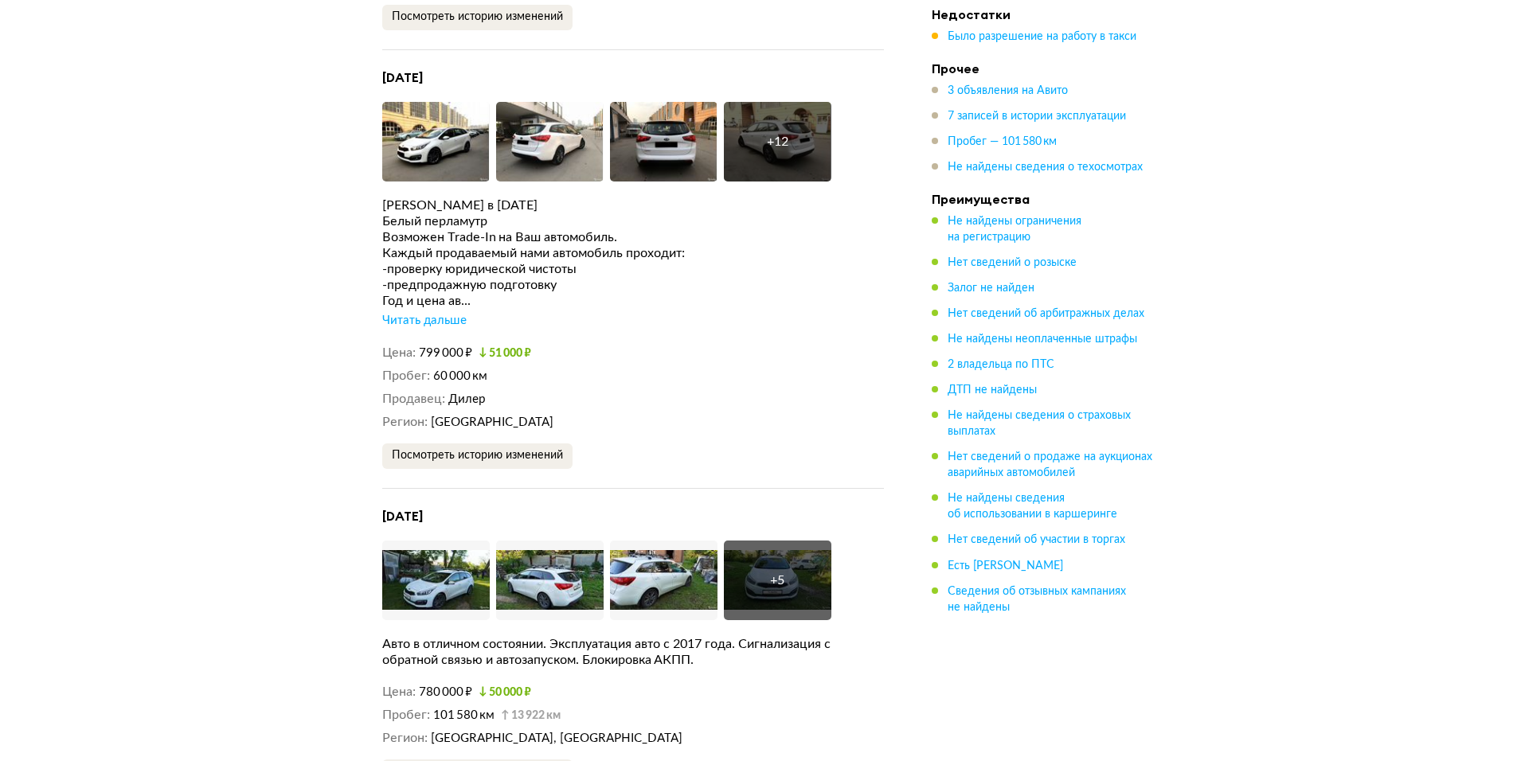
drag, startPoint x: 169, startPoint y: 337, endPoint x: 175, endPoint y: 394, distance: 57.7
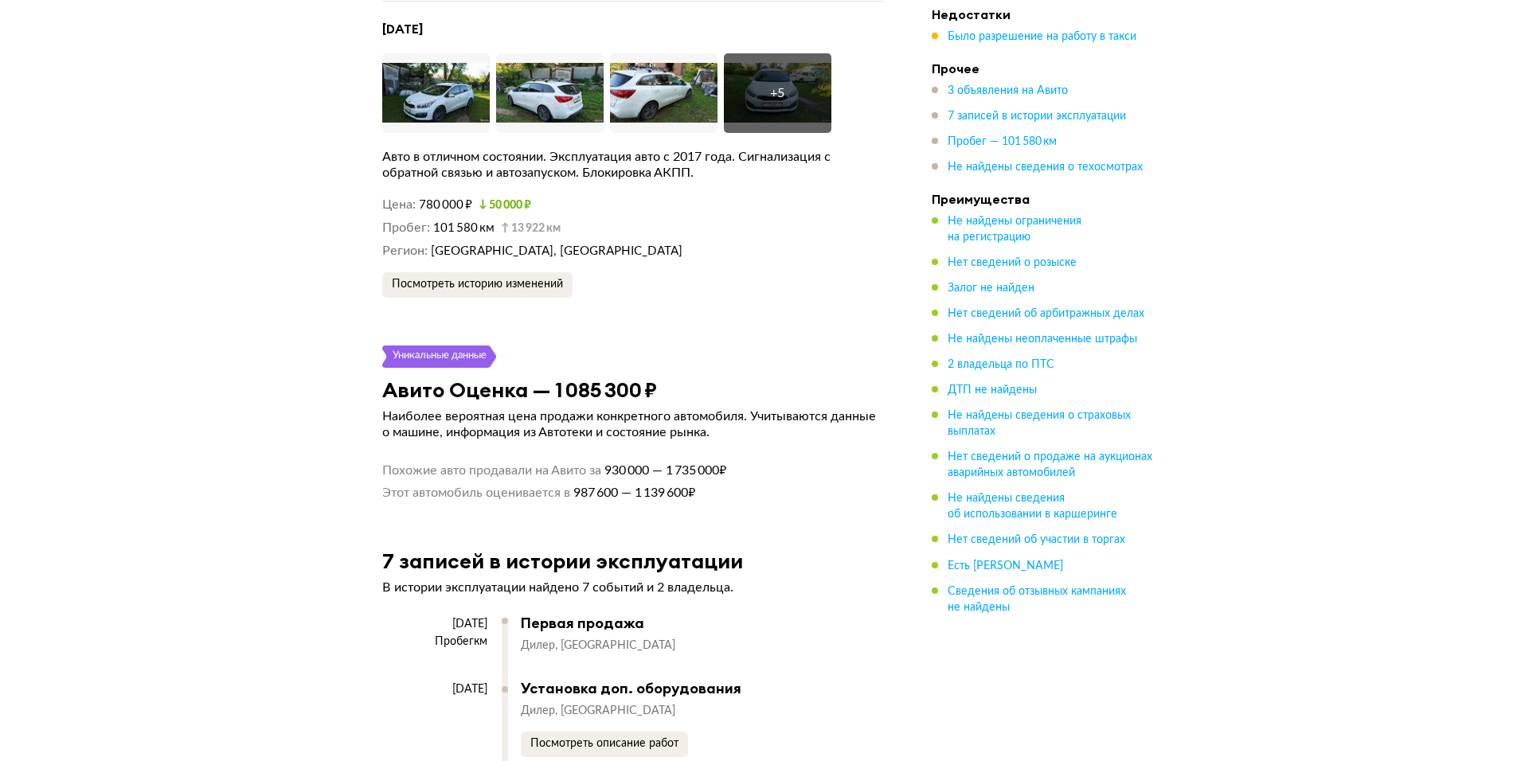
scroll to position [3912, 0]
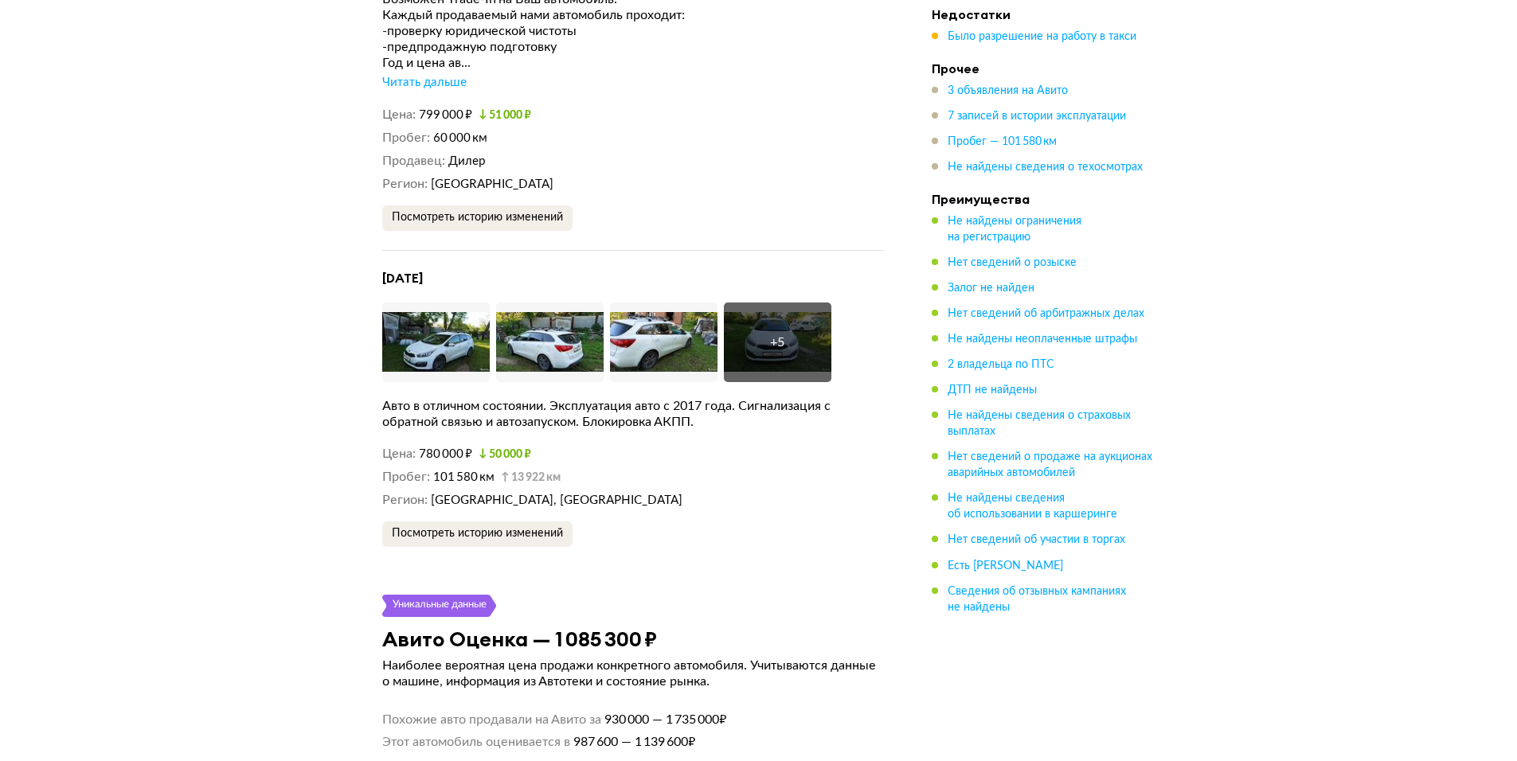
drag, startPoint x: 480, startPoint y: 430, endPoint x: 483, endPoint y: 316, distance: 113.9
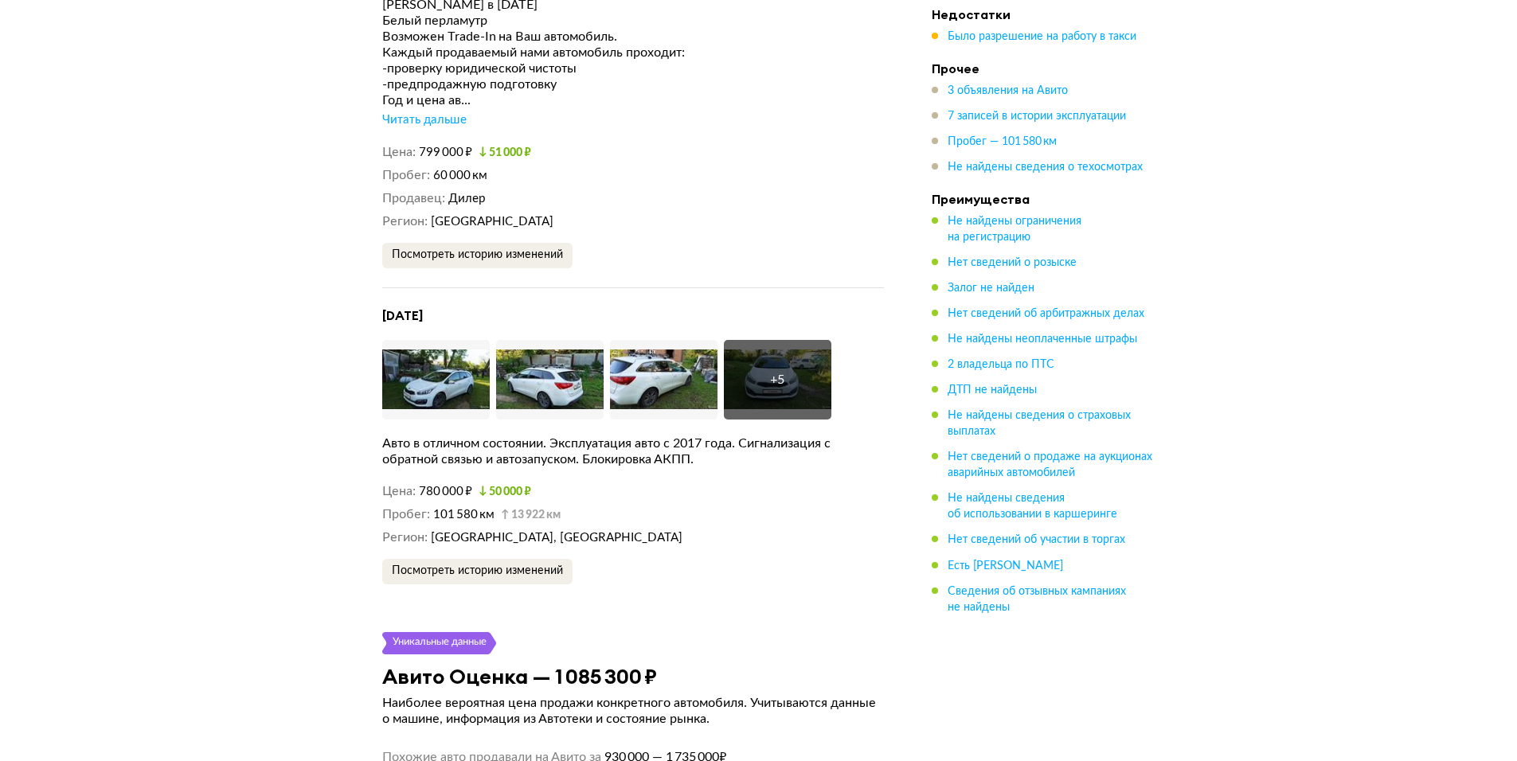
scroll to position [4231, 0]
